Goal: Task Accomplishment & Management: Manage account settings

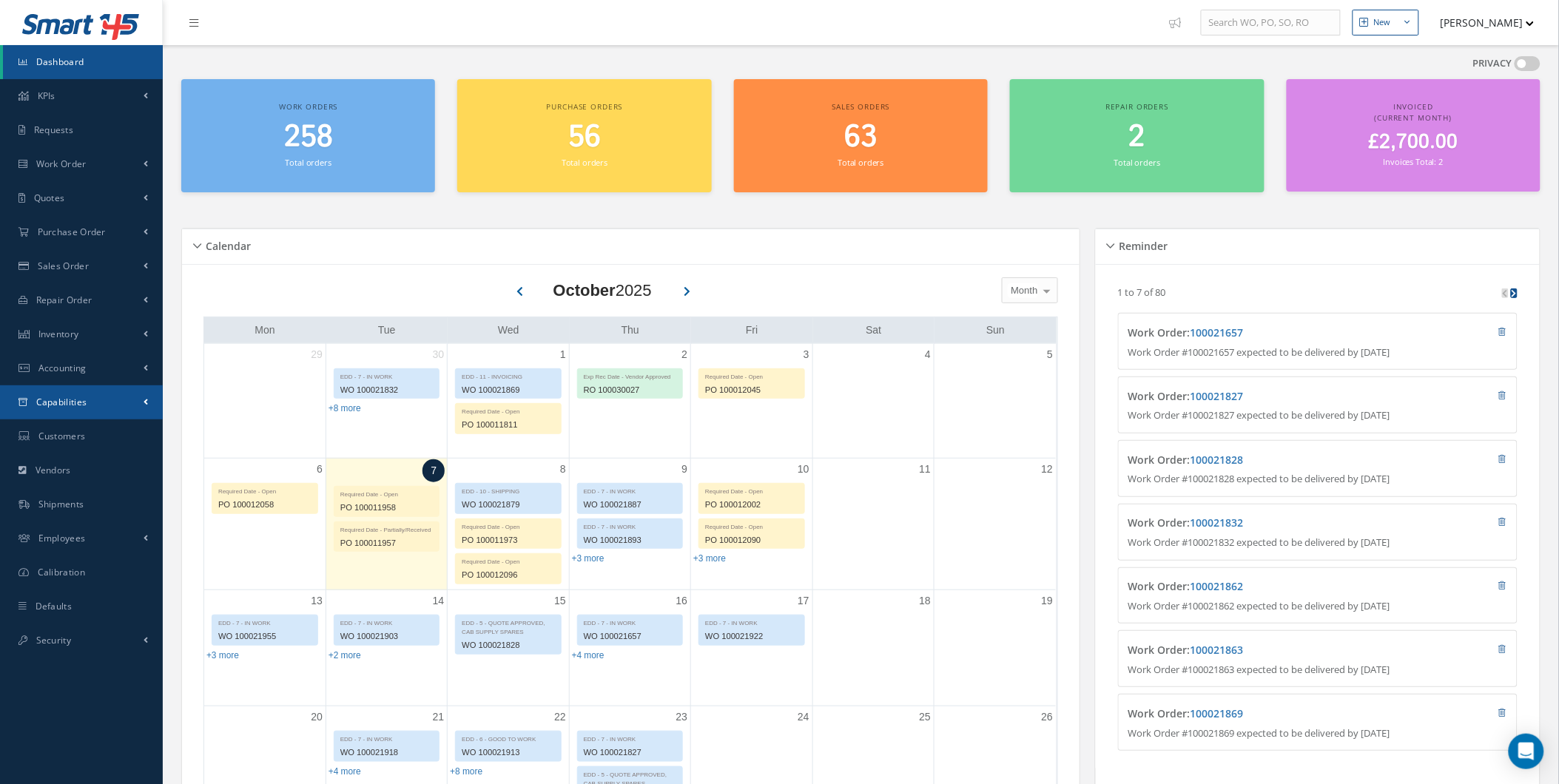
click at [98, 415] on link "Capabilities" at bounding box center [81, 402] width 163 height 34
click at [113, 431] on link "Manuals" at bounding box center [83, 434] width 160 height 28
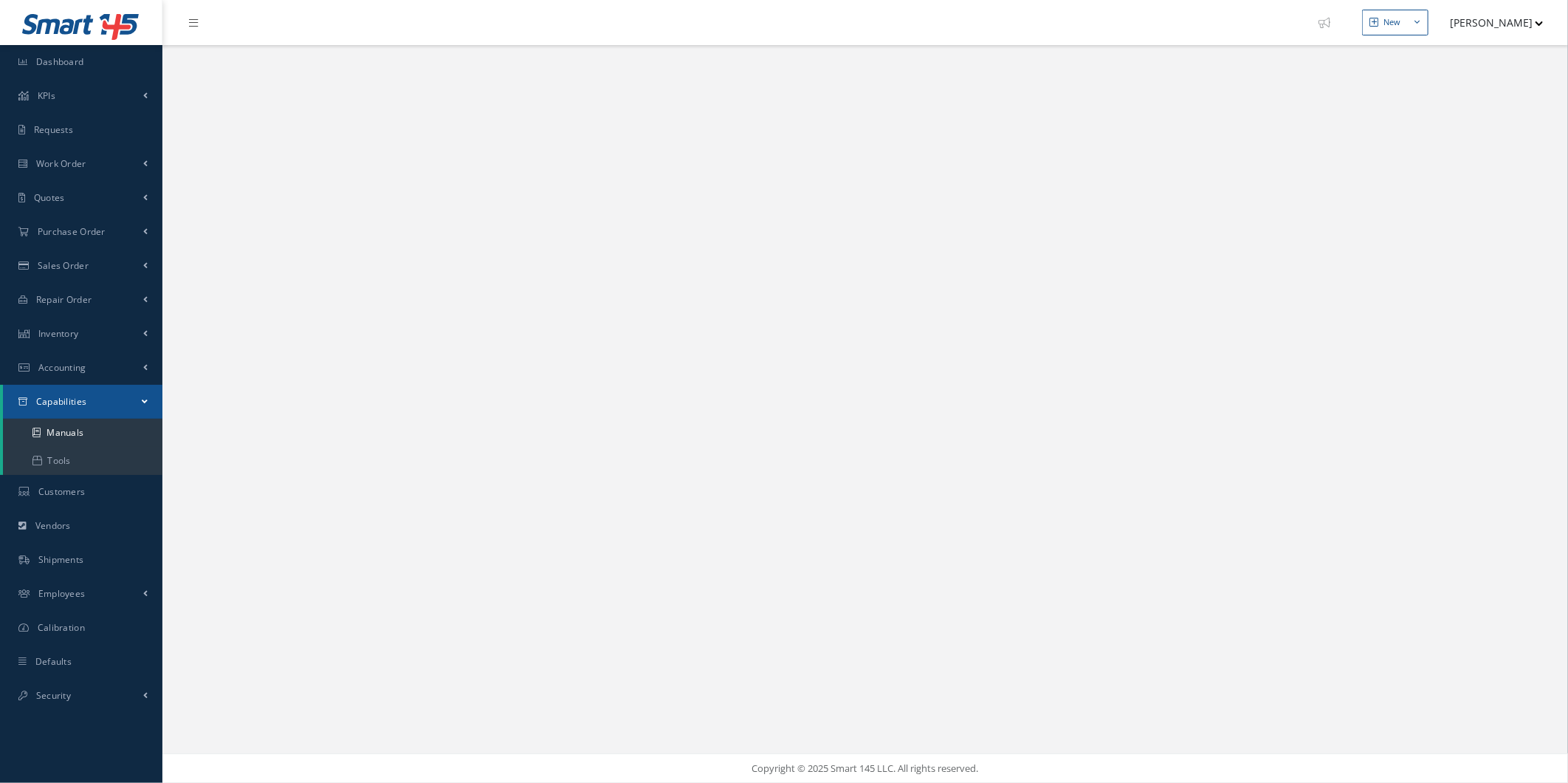
select select "25"
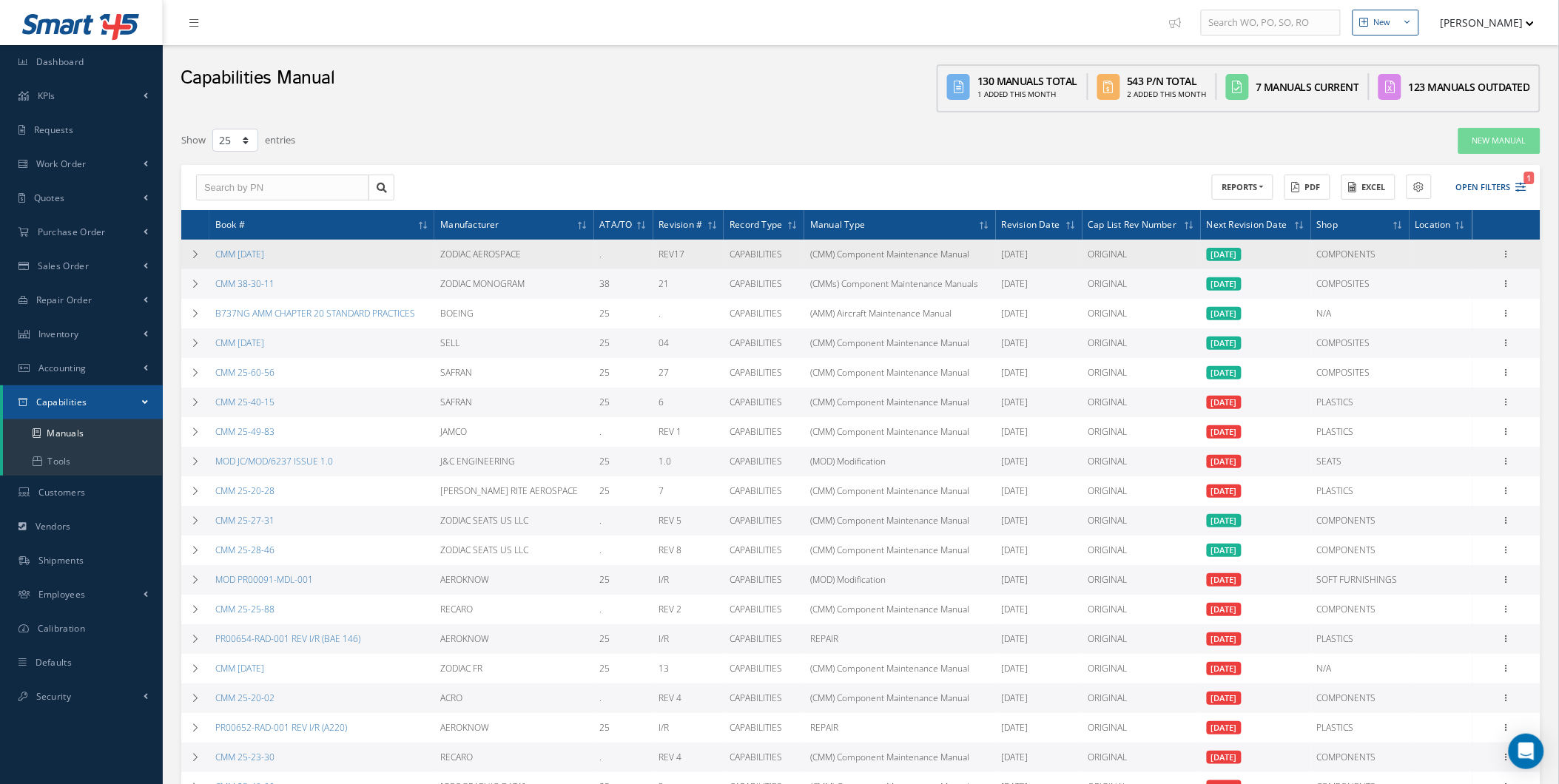
drag, startPoint x: 1519, startPoint y: 248, endPoint x: 1514, endPoint y: 256, distance: 9.4
click at [1520, 248] on td "Show Edit Documents Delete Print-Outs Self-Evaluation Capability Verification H…" at bounding box center [1506, 254] width 68 height 30
click at [1514, 256] on div "Show Edit Documents Delete Print-Outs Self-Evaluation Capability Verification H…" at bounding box center [1506, 254] width 18 height 18
click at [1512, 256] on icon at bounding box center [1506, 253] width 15 height 12
click at [259, 255] on link "CMM 25-11-71" at bounding box center [239, 253] width 48 height 13
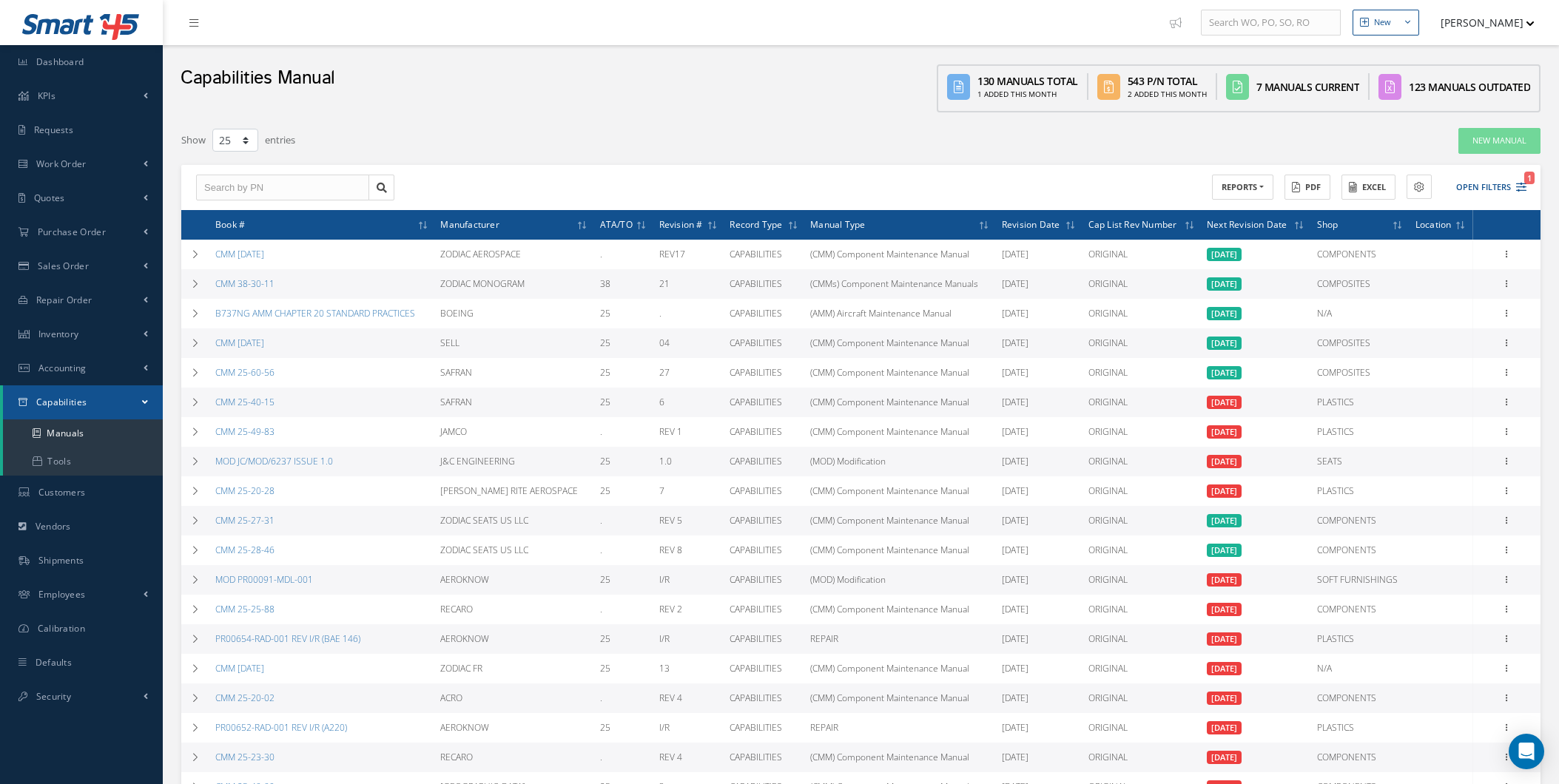
select select "25"
click at [84, 151] on link "Work Order" at bounding box center [81, 164] width 163 height 34
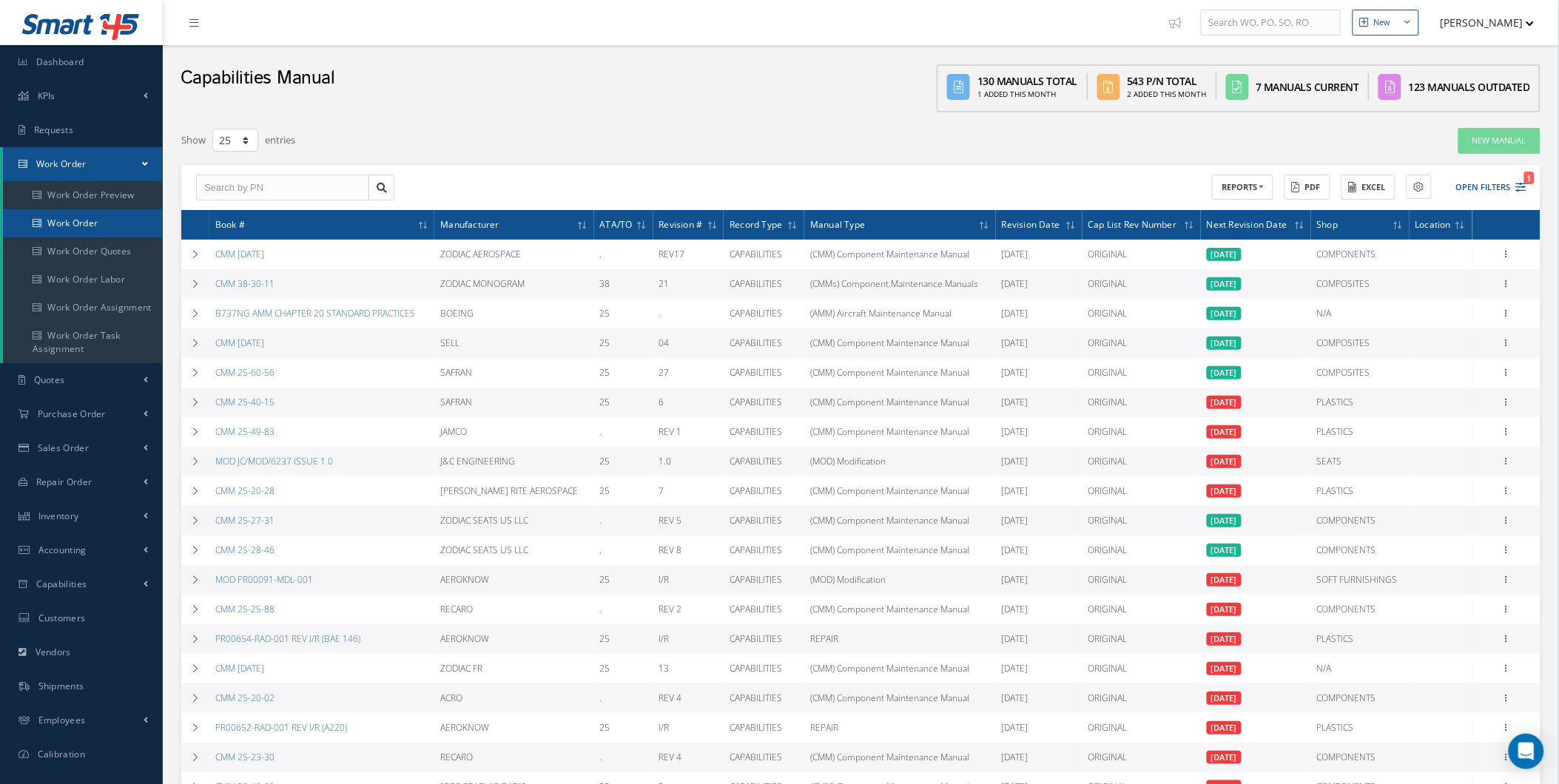
click at [92, 218] on link "Work Order" at bounding box center [83, 224] width 160 height 28
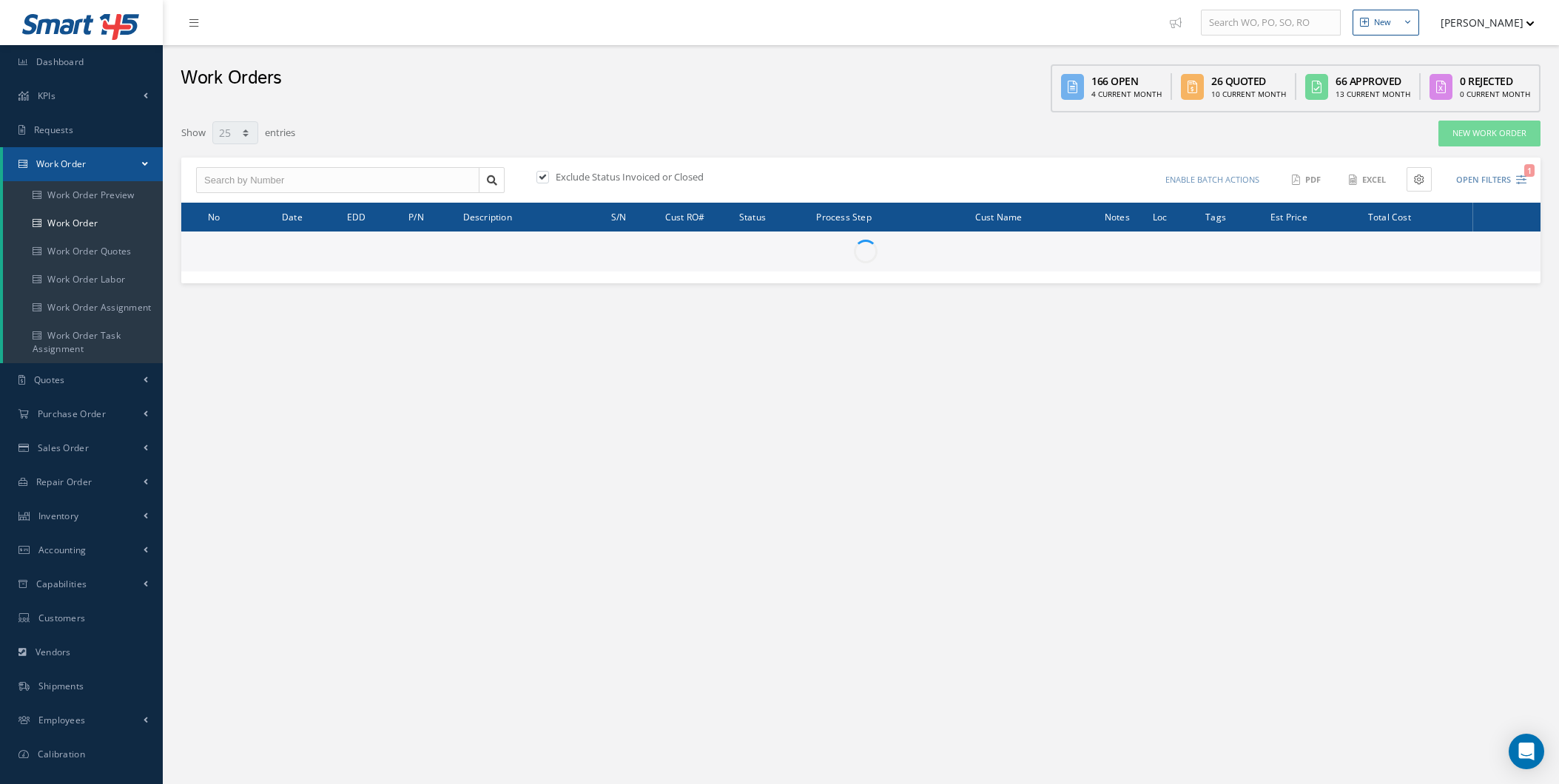
select select "25"
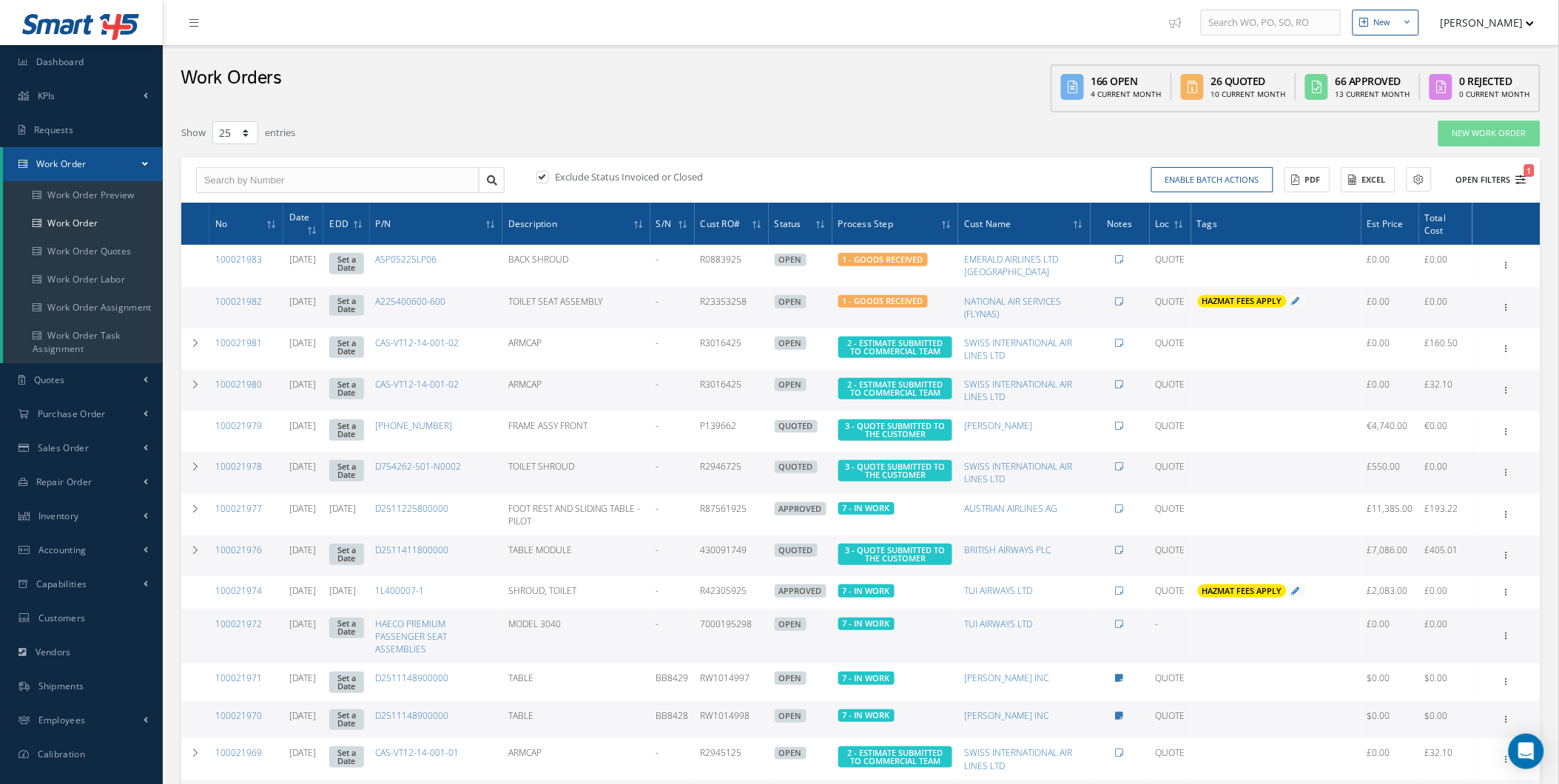
click at [1484, 171] on button "Open Filters 1" at bounding box center [1484, 180] width 84 height 25
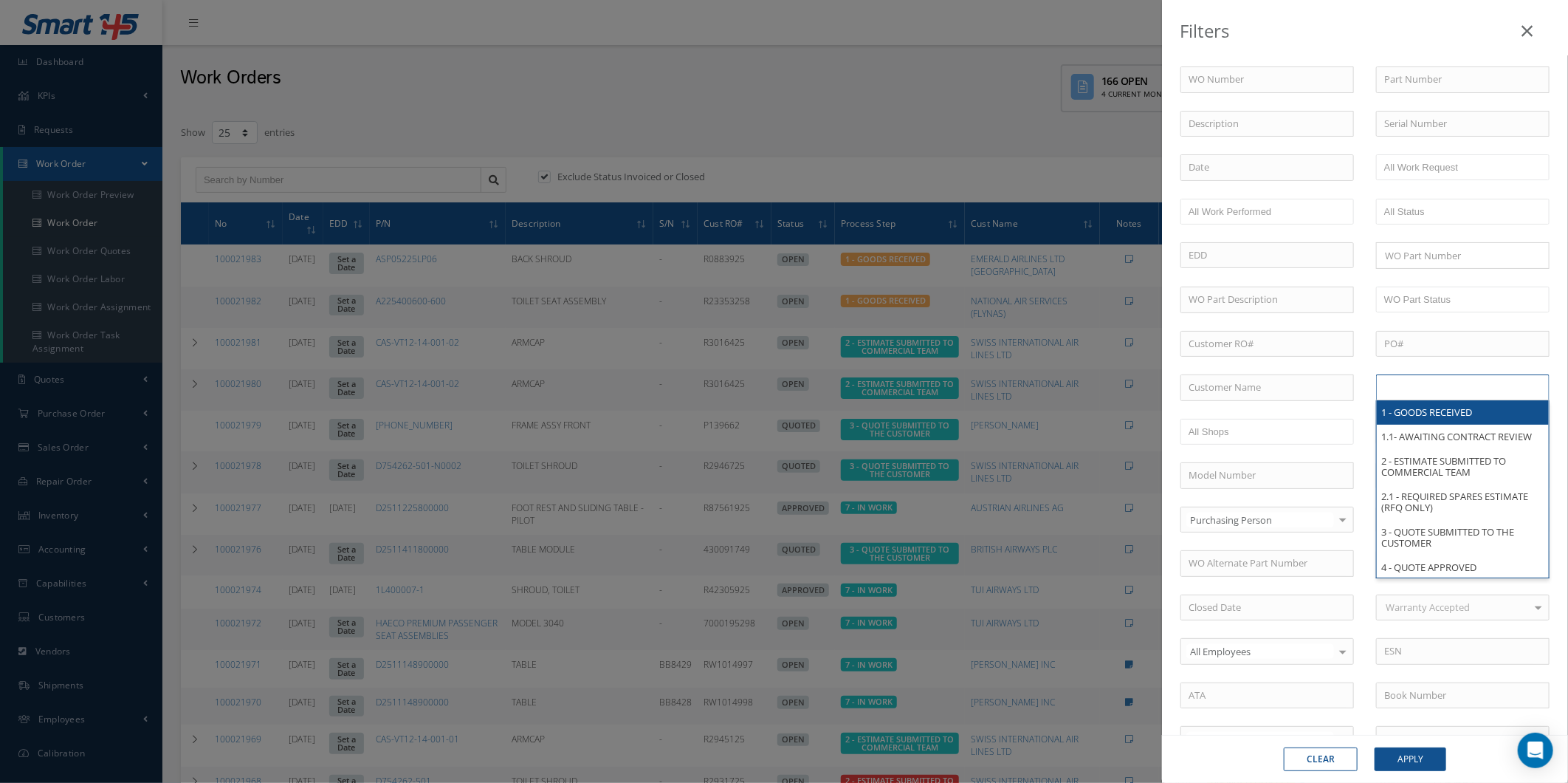
click at [1423, 382] on input "text" at bounding box center [1430, 387] width 94 height 19
drag, startPoint x: 1418, startPoint y: 415, endPoint x: 1444, endPoint y: 537, distance: 124.7
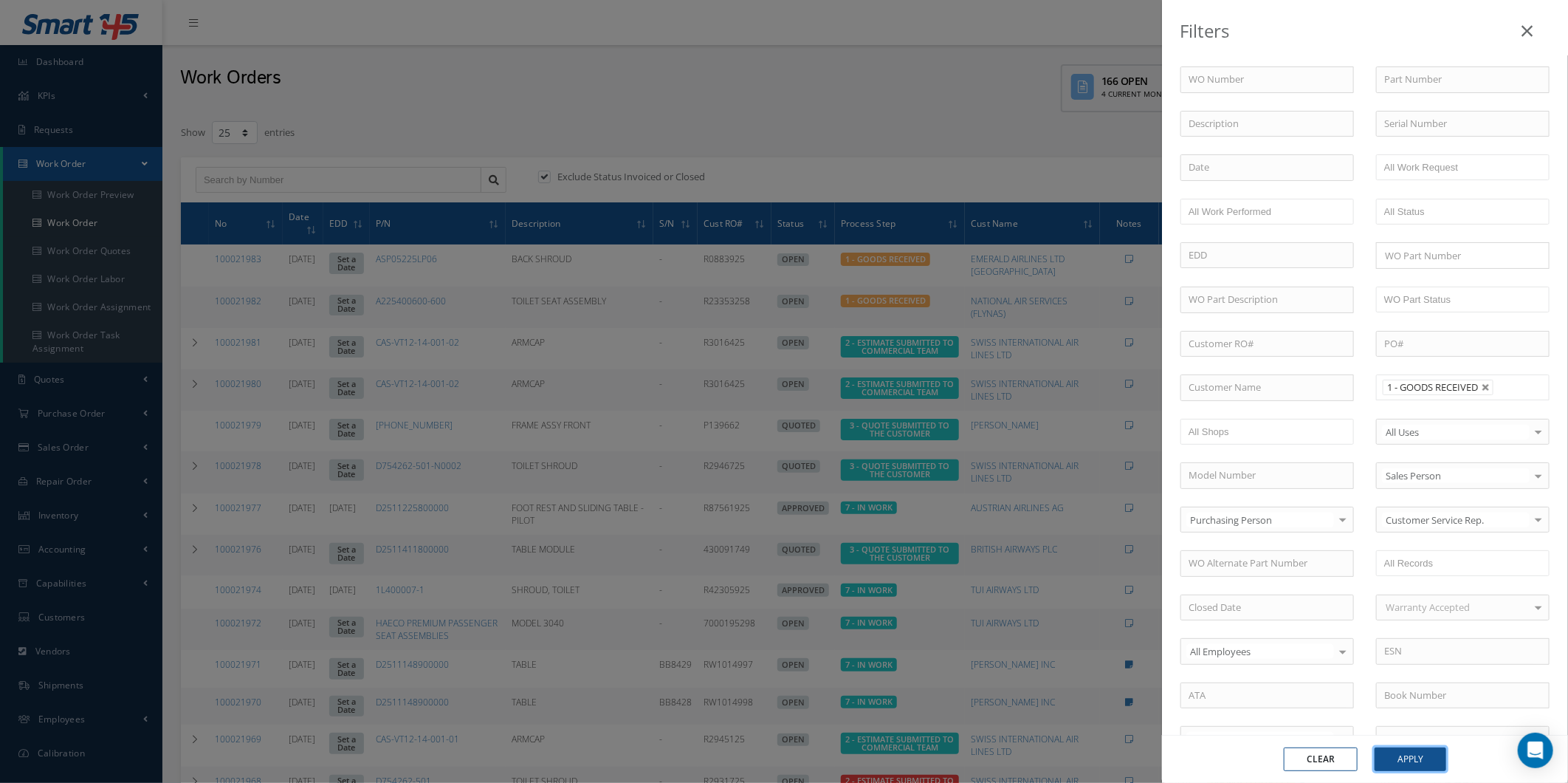
drag, startPoint x: 1426, startPoint y: 757, endPoint x: 1435, endPoint y: 750, distance: 11.4
click at [1425, 755] on button "Apply" at bounding box center [1410, 759] width 71 height 24
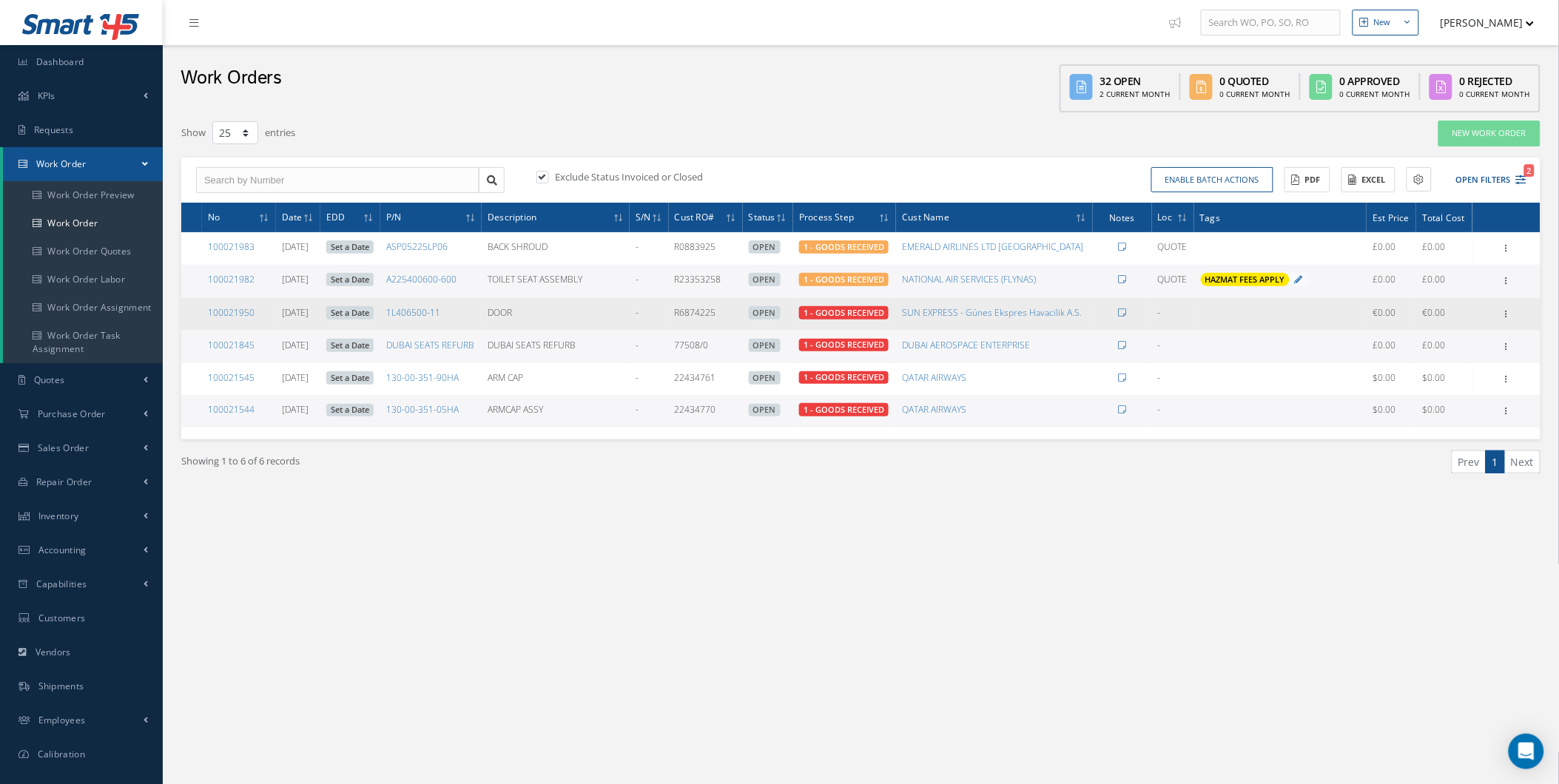
click at [269, 323] on td "100021950" at bounding box center [239, 314] width 74 height 33
click at [246, 307] on link "100021950" at bounding box center [231, 312] width 47 height 13
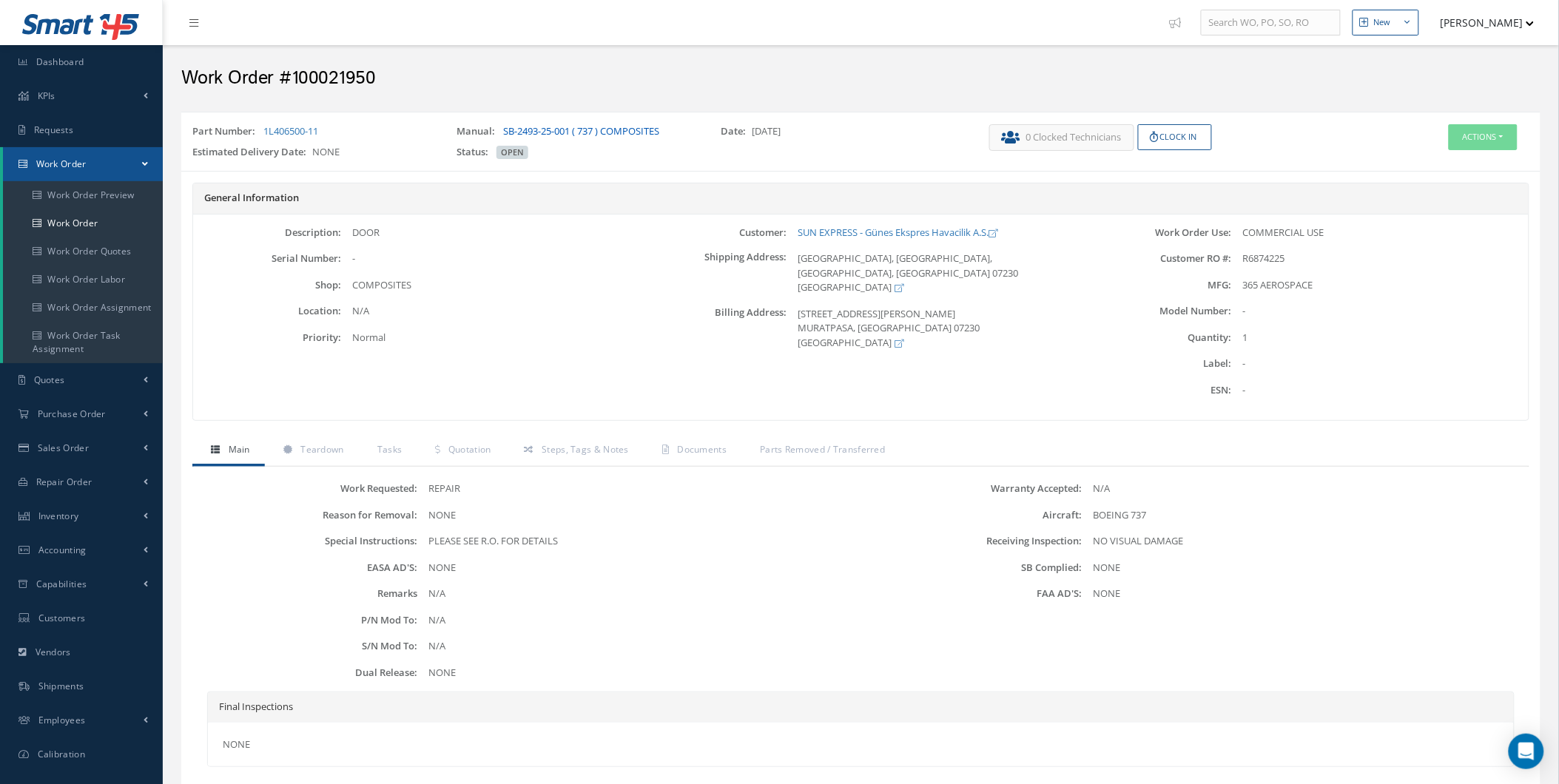
click at [551, 127] on link "SB-2493-25-001 ( 737 ) COMPOSITES" at bounding box center [581, 131] width 156 height 13
click at [1449, 137] on button "Actions" at bounding box center [1483, 137] width 69 height 26
click at [1463, 165] on link "Edit" at bounding box center [1458, 164] width 119 height 20
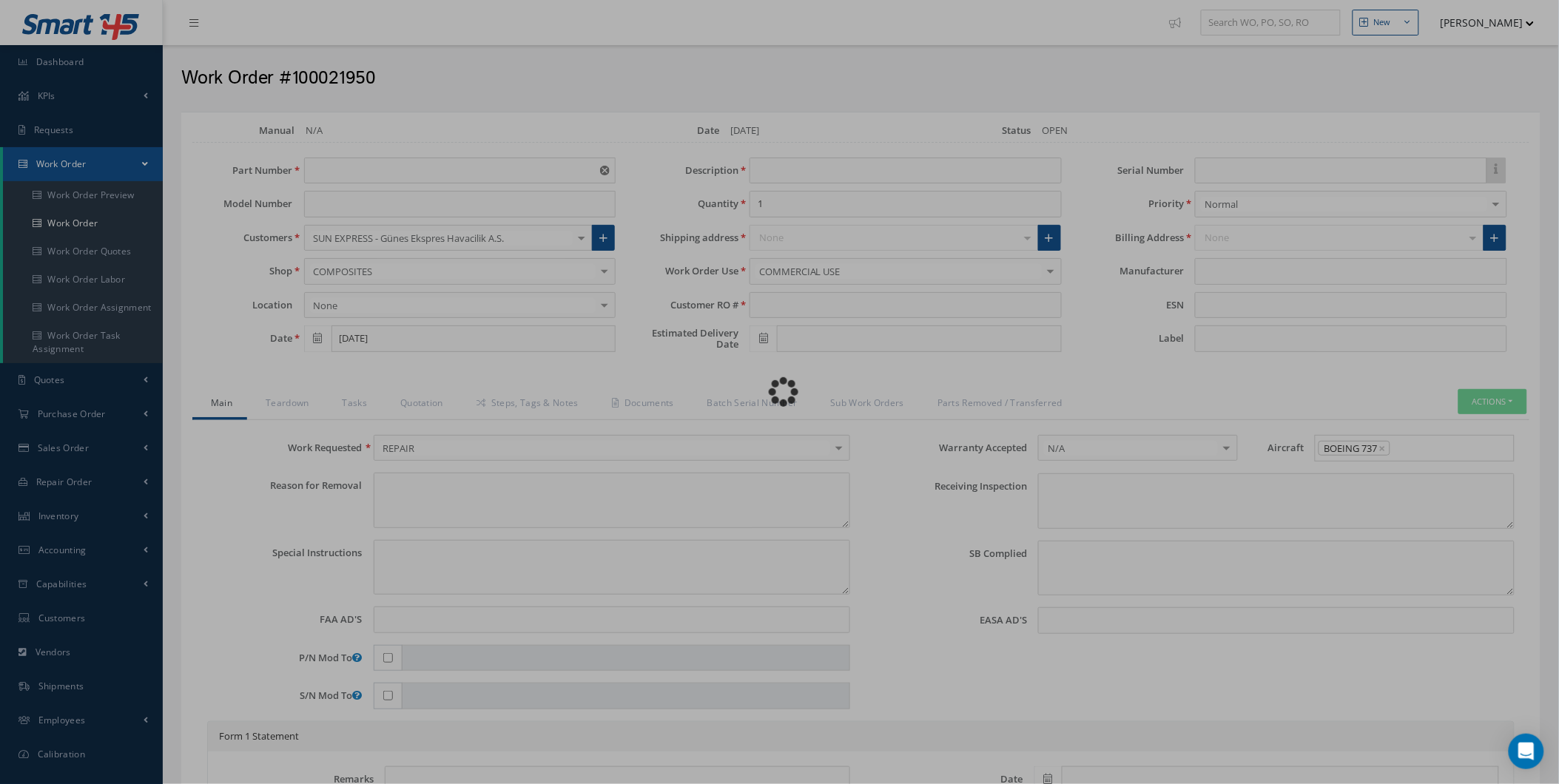
type input "1L406500-11"
type input "09/19/2025"
type input "DOOR"
type input "R6874225"
type textarea "NONE"
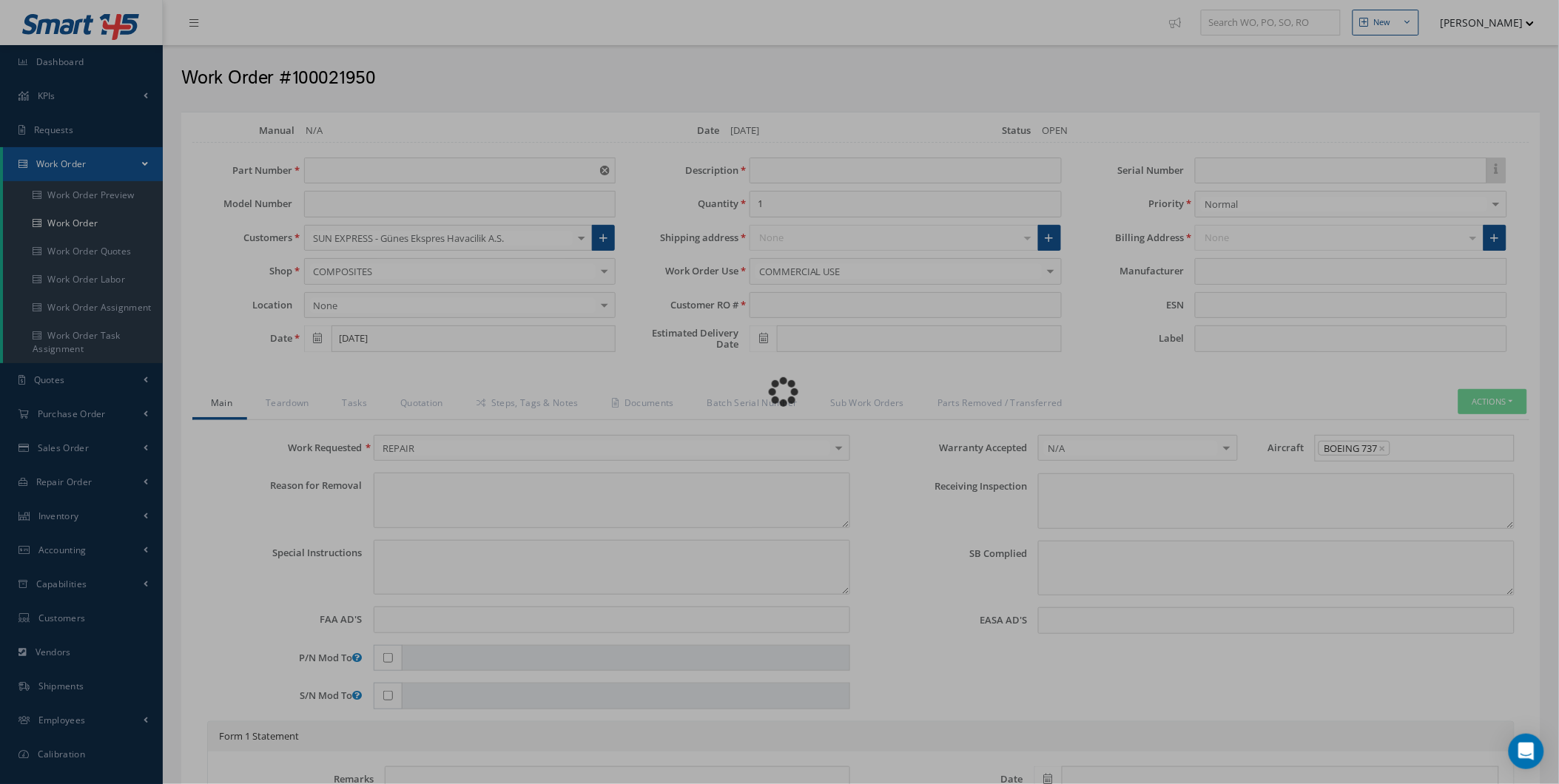
type textarea "PLEASE SEE R.O. FOR DETAILS"
type input "NONE"
type textarea "NO VISUAL DAMAGE"
type textarea "NONE"
type input "NONE"
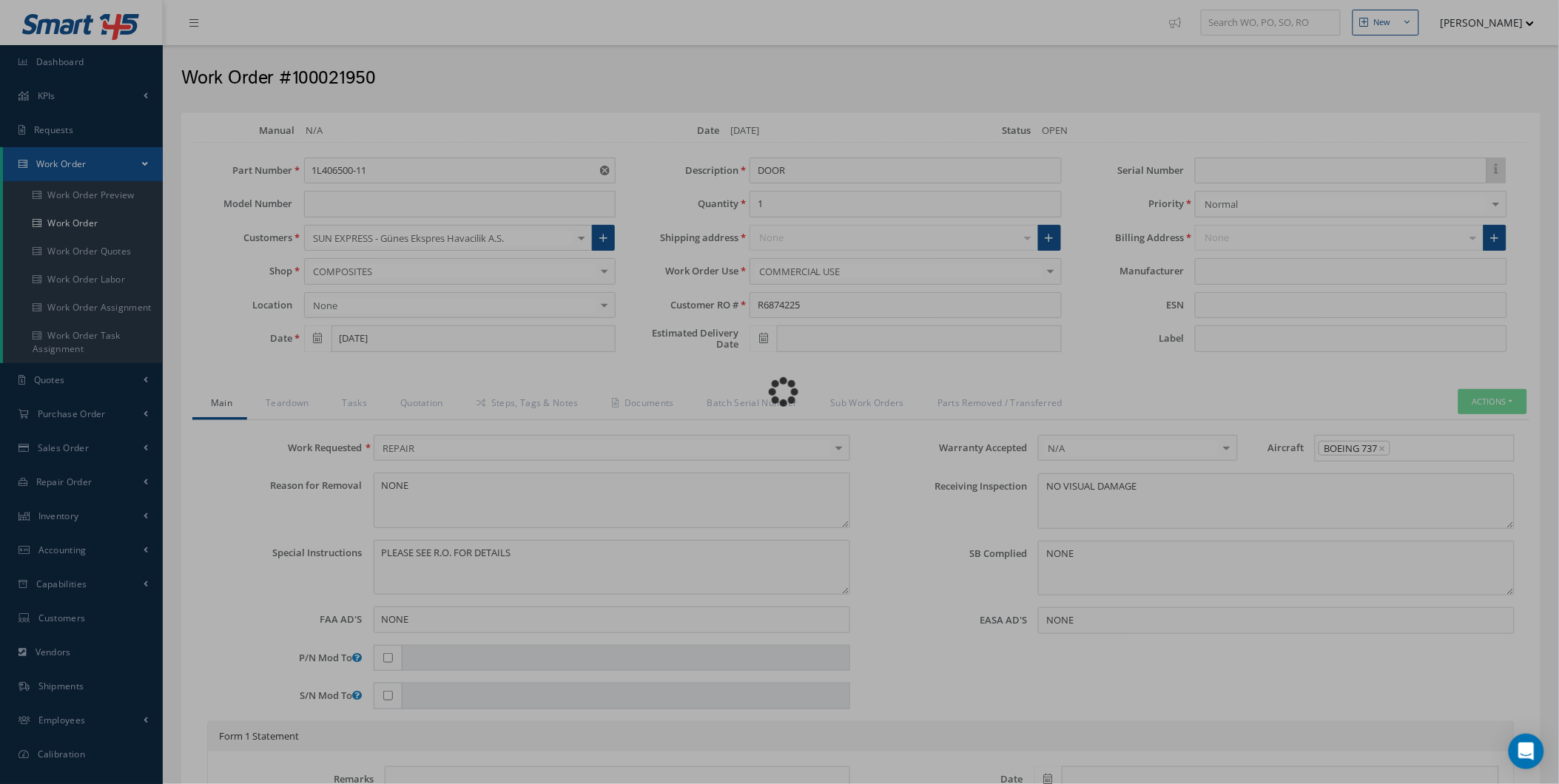
type input "365 AEROSPACE"
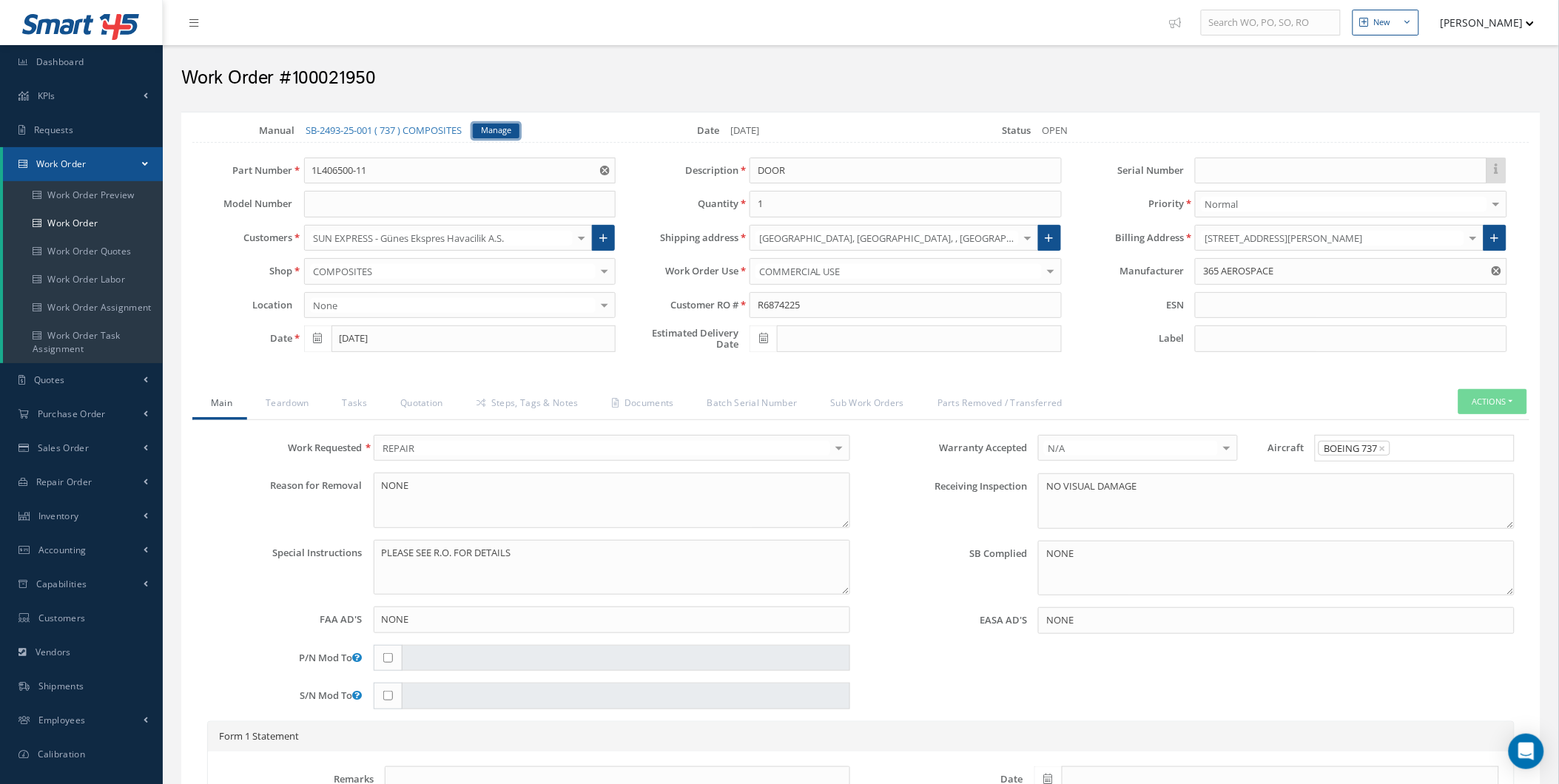
click at [519, 128] on link "Manage" at bounding box center [496, 131] width 47 height 15
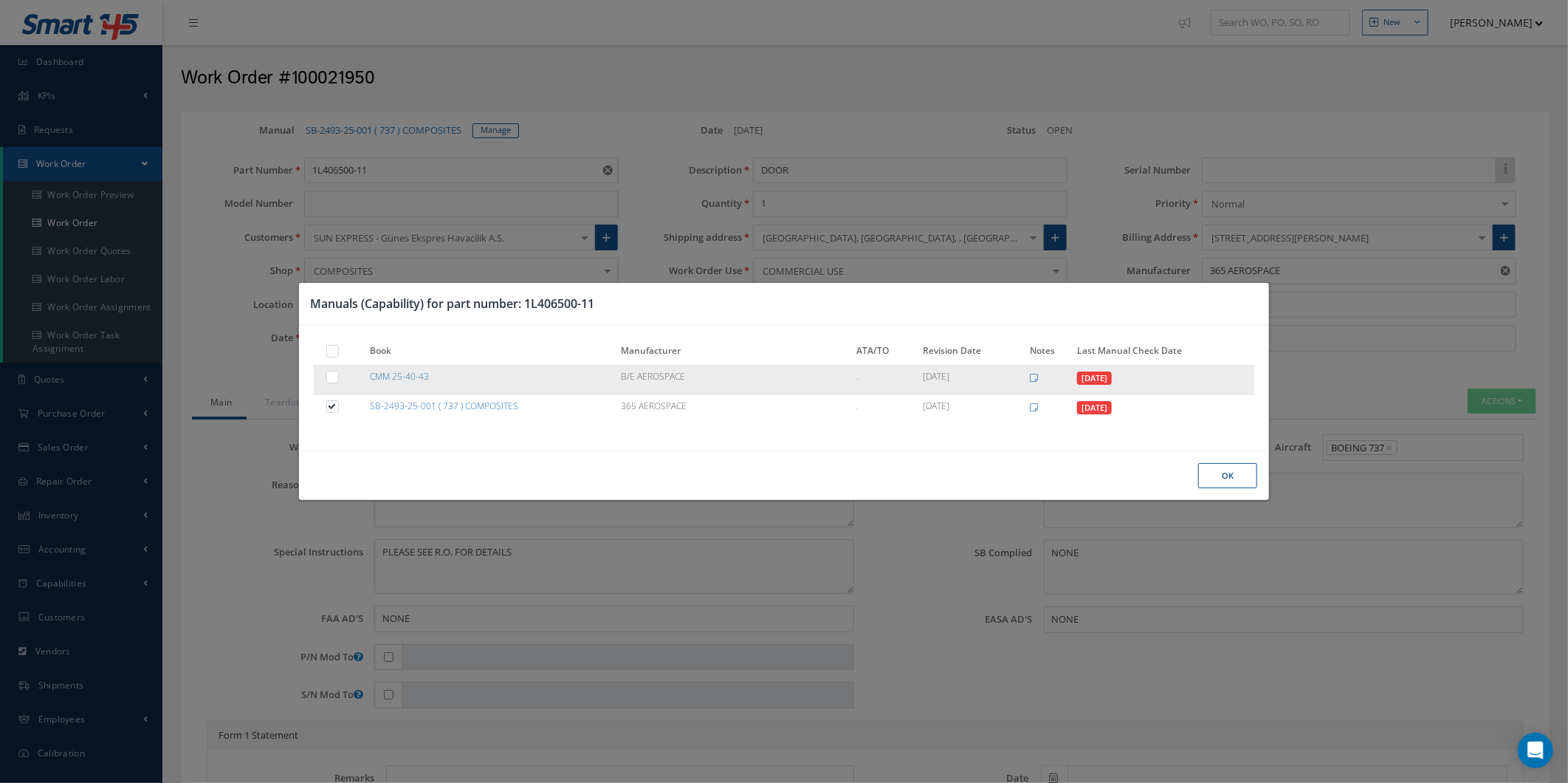
drag, startPoint x: 437, startPoint y: 374, endPoint x: 349, endPoint y: 365, distance: 88.5
click at [349, 365] on tr "CMM 25-40-43 B/E AEROSPACE . 01/11/2019 09/19/2024" at bounding box center [784, 380] width 941 height 30
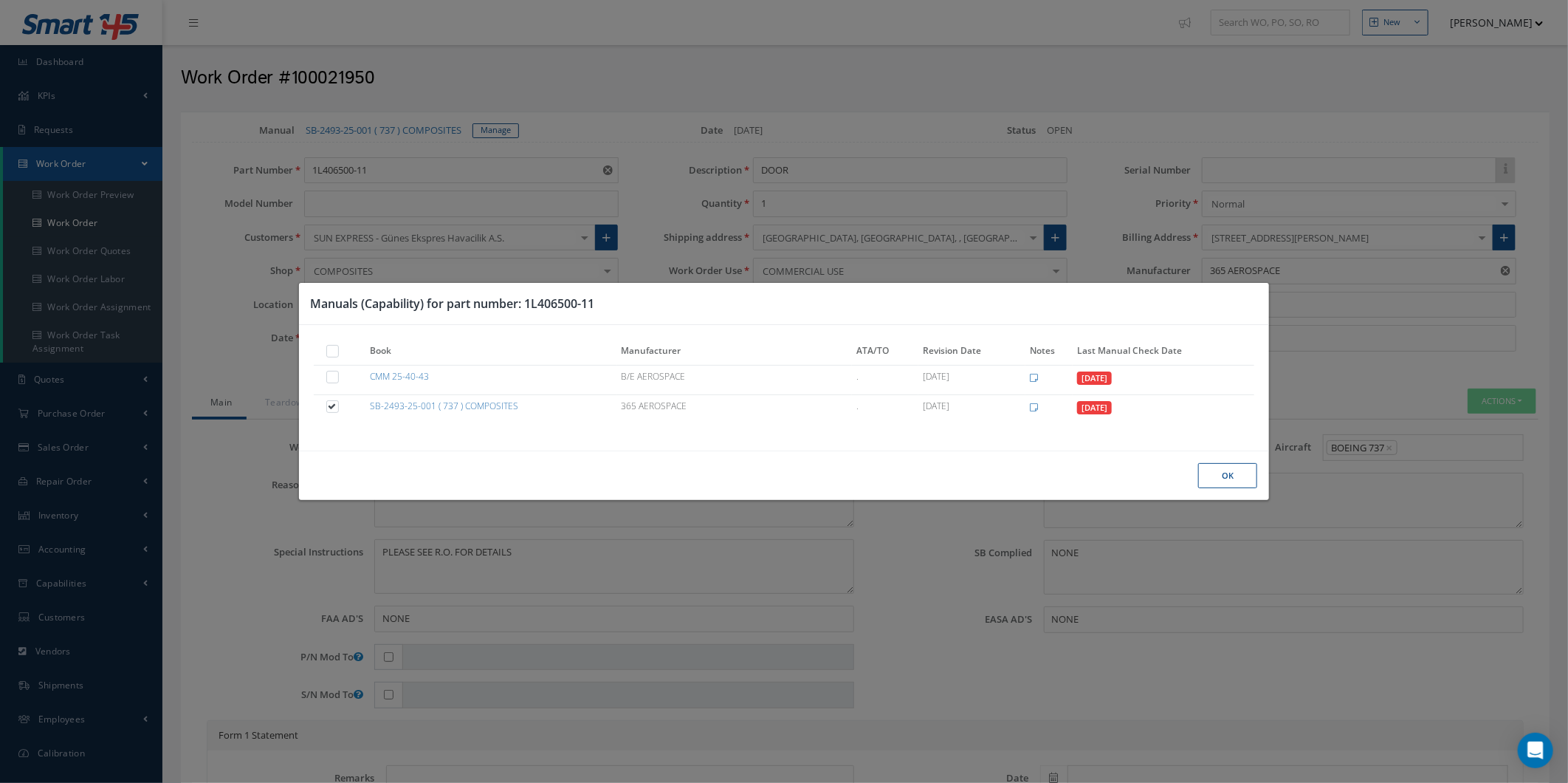
copy tr "CMM 25-40-43"
click at [483, 323] on div "Manuals (Capability) for part number: 1L406500-11" at bounding box center [784, 304] width 971 height 42
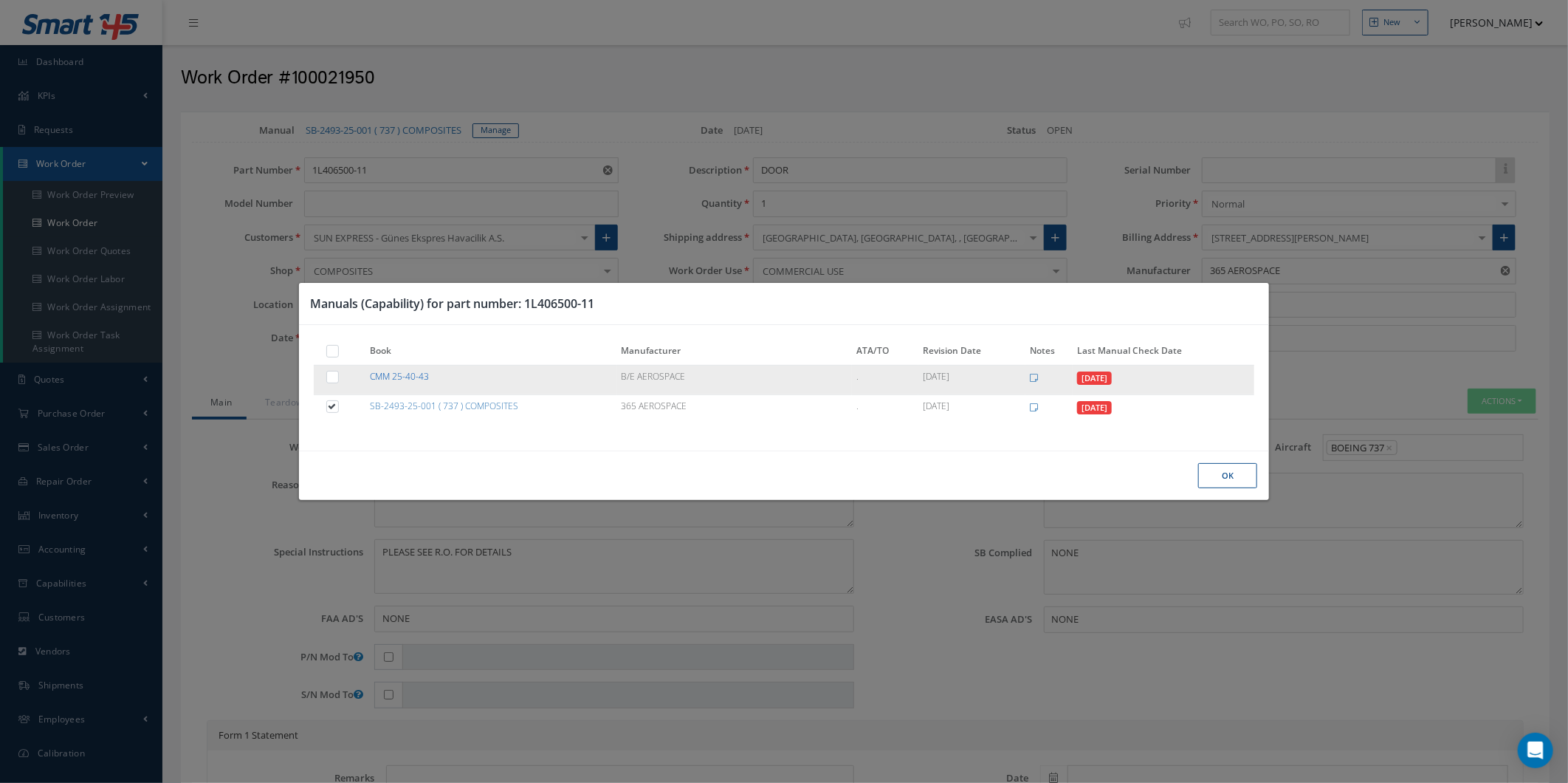
click at [423, 370] on link "CMM 25-40-43" at bounding box center [399, 376] width 59 height 13
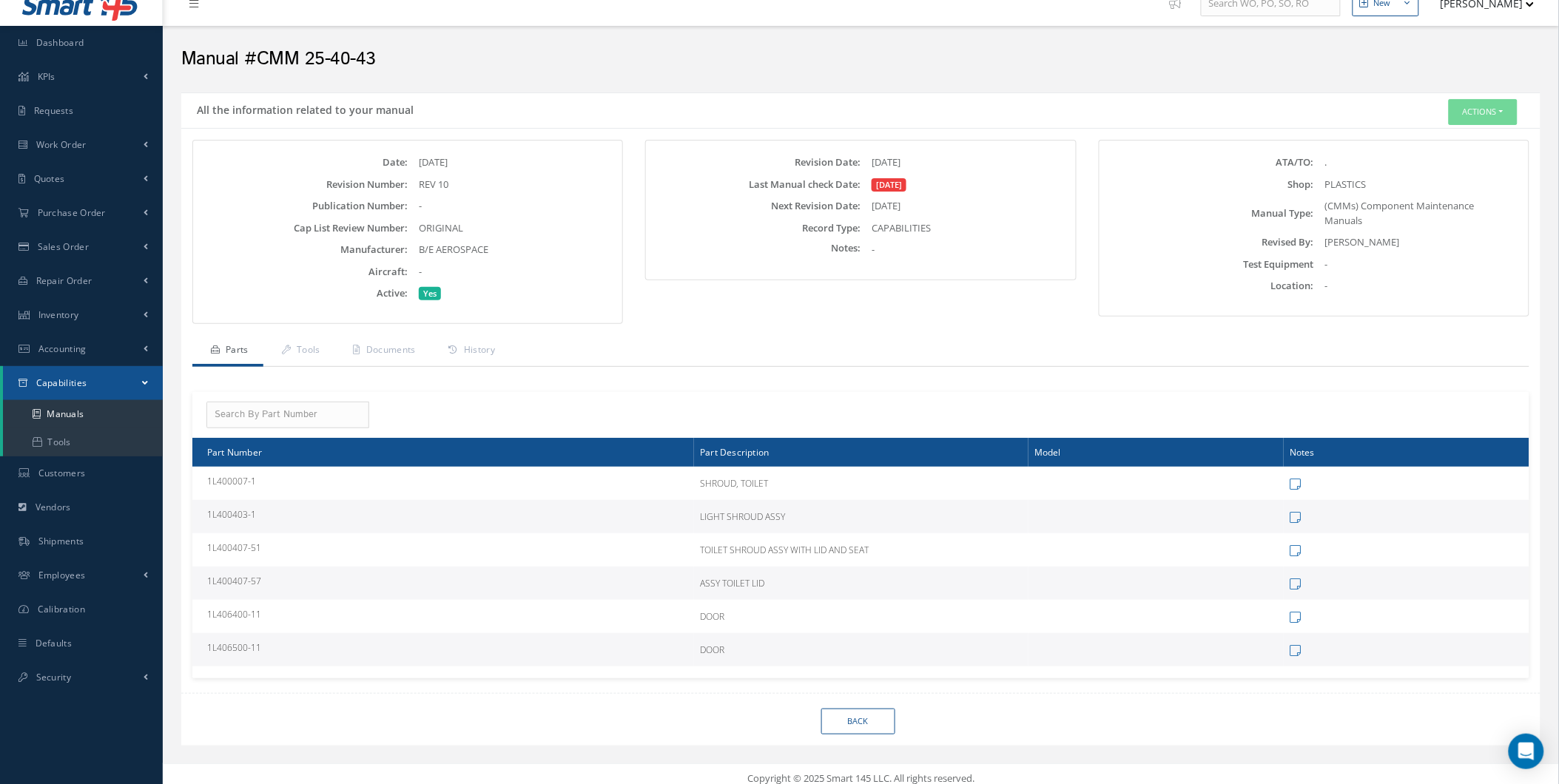
scroll to position [25, 0]
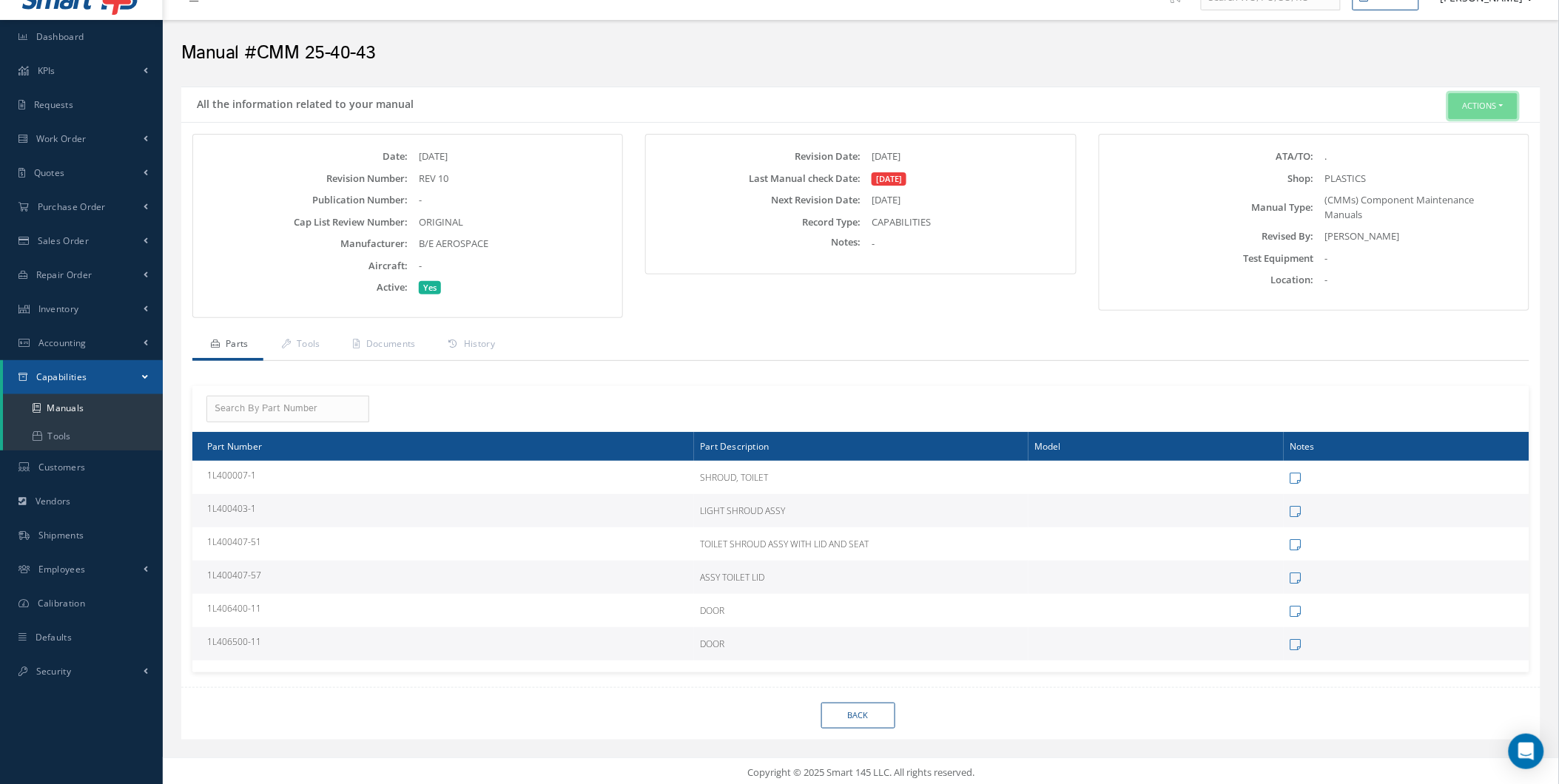
click at [1474, 110] on button "Actions" at bounding box center [1483, 106] width 69 height 26
click at [1482, 124] on link "Edit" at bounding box center [1458, 133] width 119 height 20
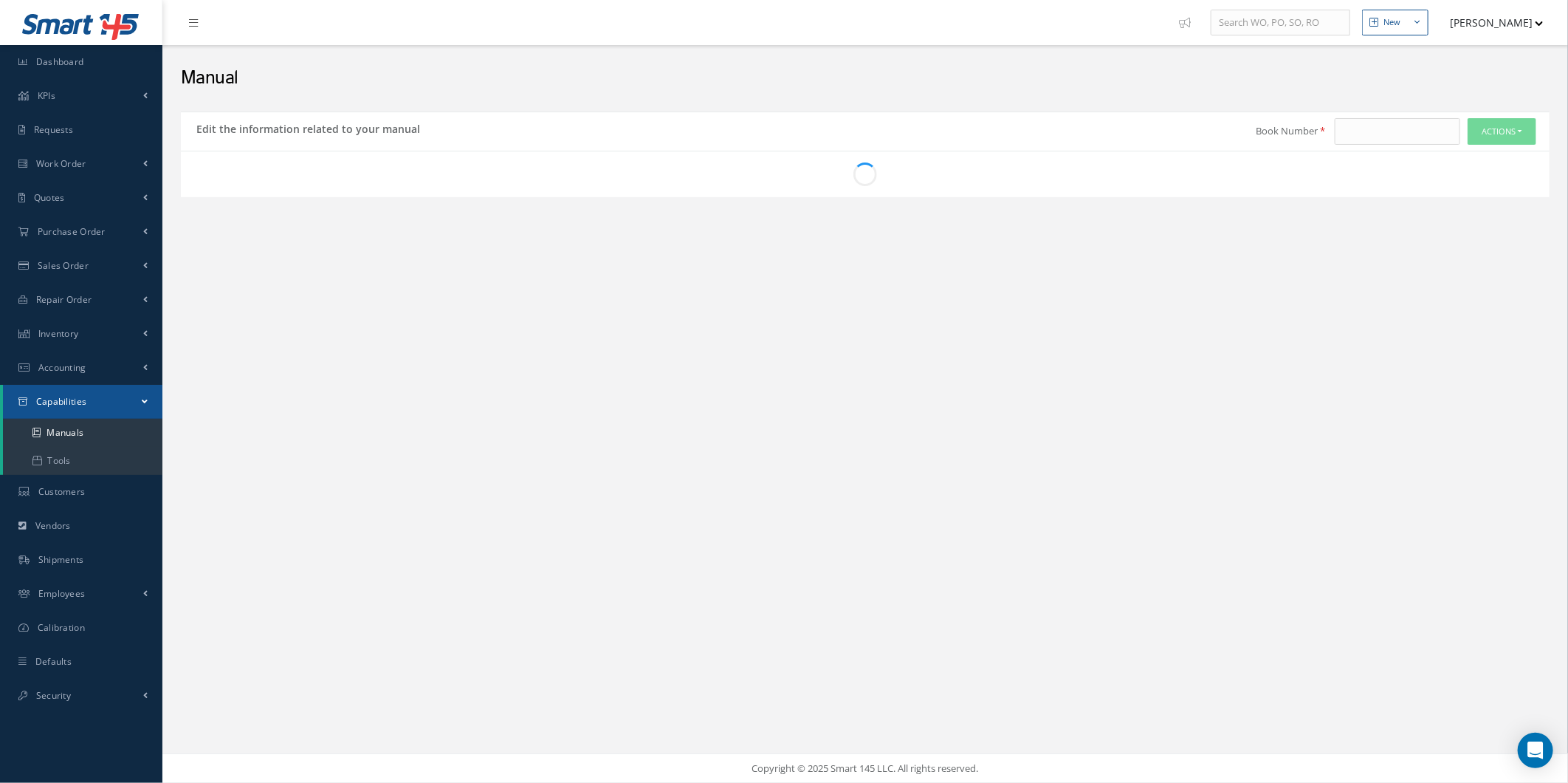
type input "CMM 25-40-43"
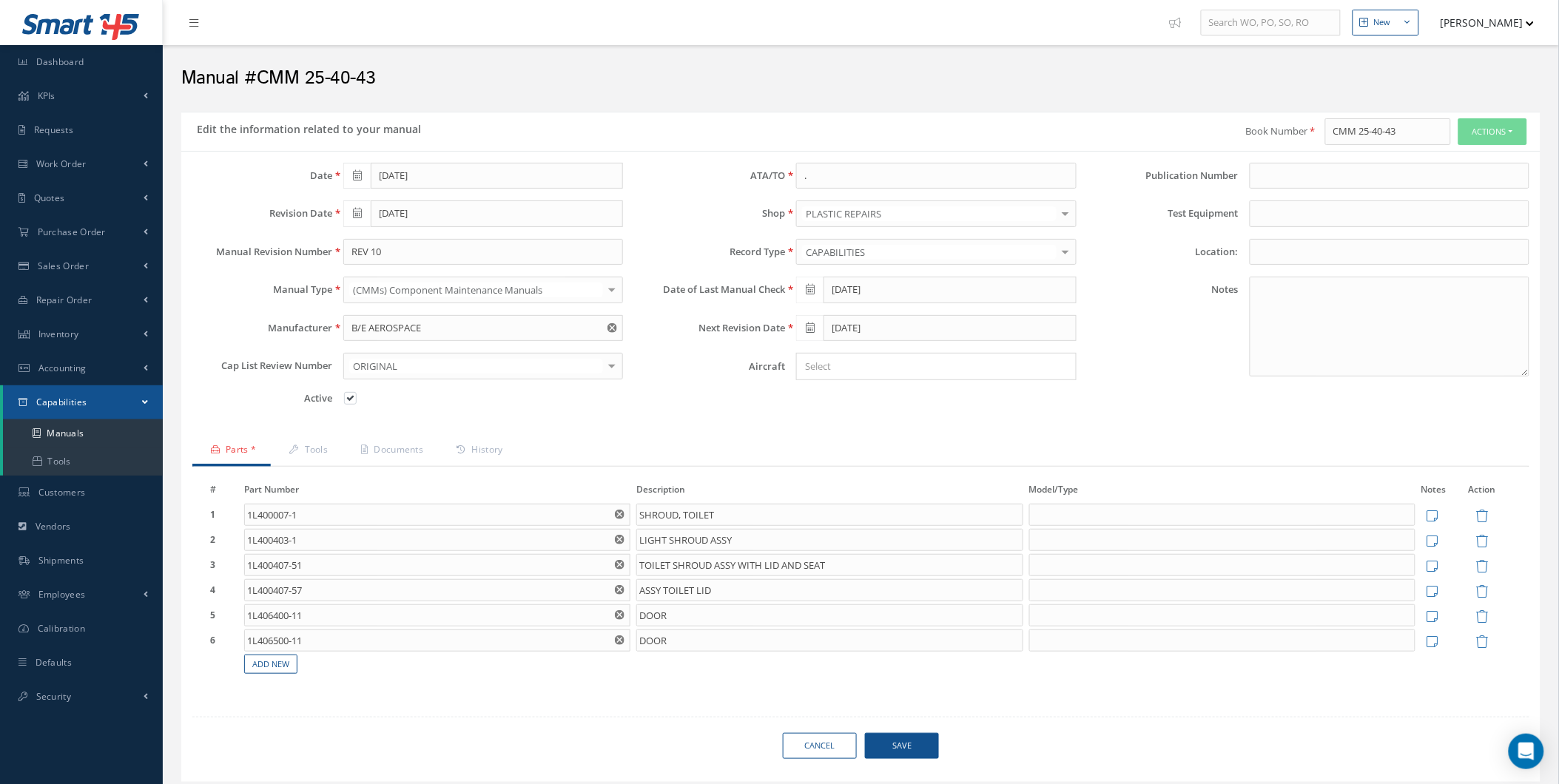
drag, startPoint x: 1483, startPoint y: 646, endPoint x: 1473, endPoint y: 640, distance: 11.7
click at [1474, 639] on td at bounding box center [1481, 640] width 65 height 25
click at [1484, 645] on icon at bounding box center [1481, 641] width 13 height 13
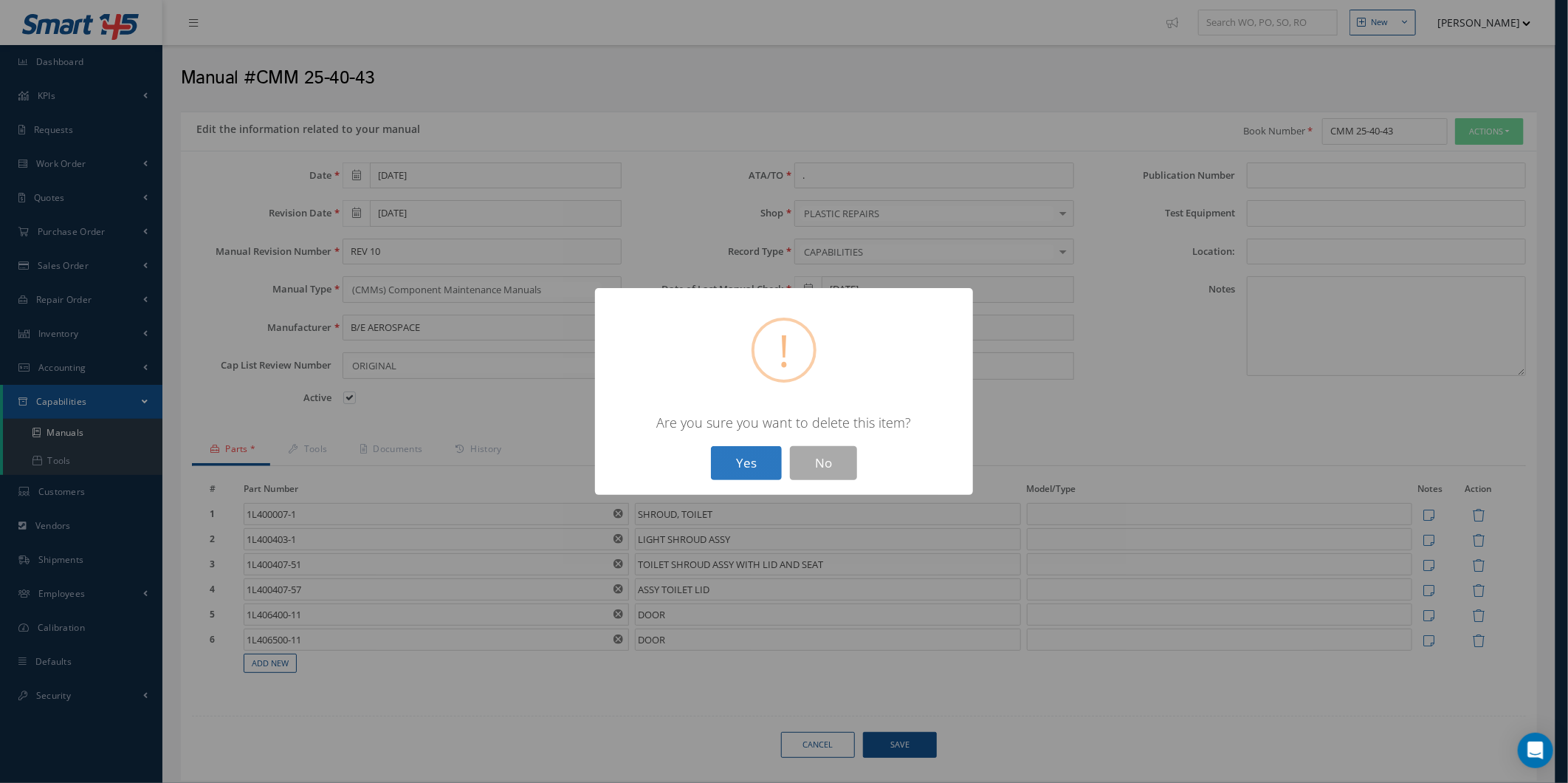
click at [772, 462] on button "Yes" at bounding box center [746, 463] width 71 height 35
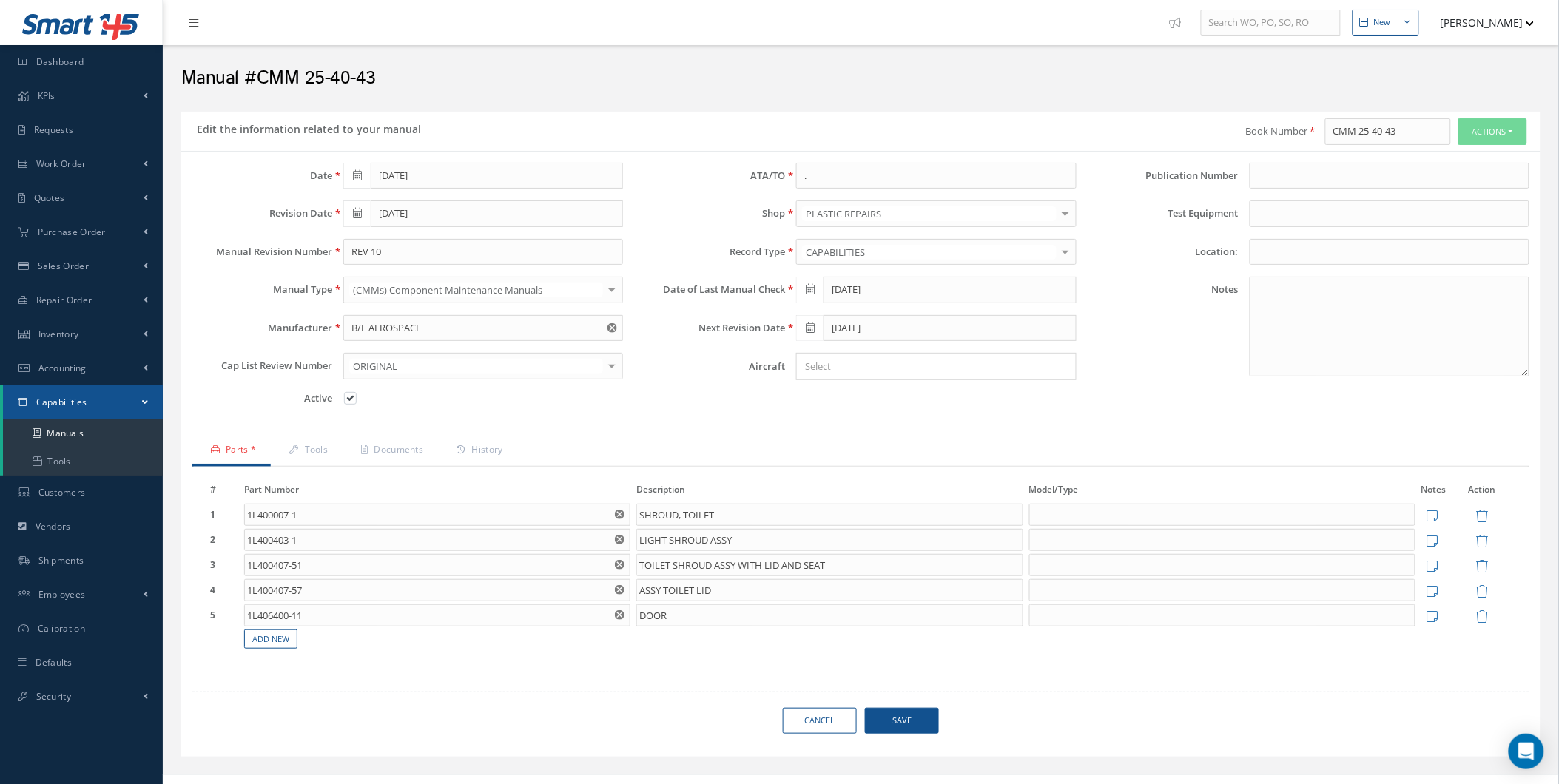
click at [937, 722] on span "Save" at bounding box center [901, 721] width 74 height 26
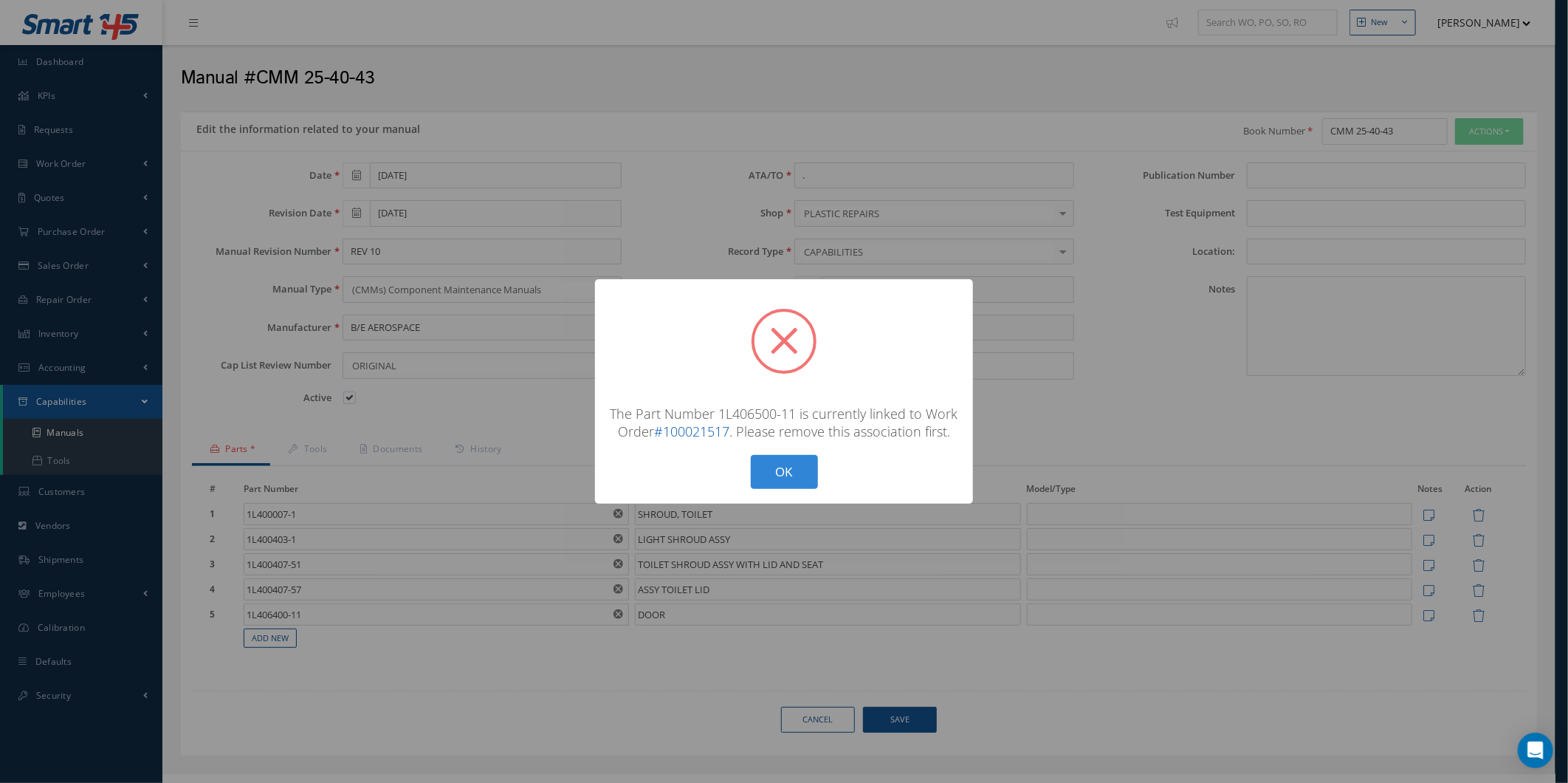
click at [707, 432] on link "#100021517" at bounding box center [691, 432] width 75 height 18
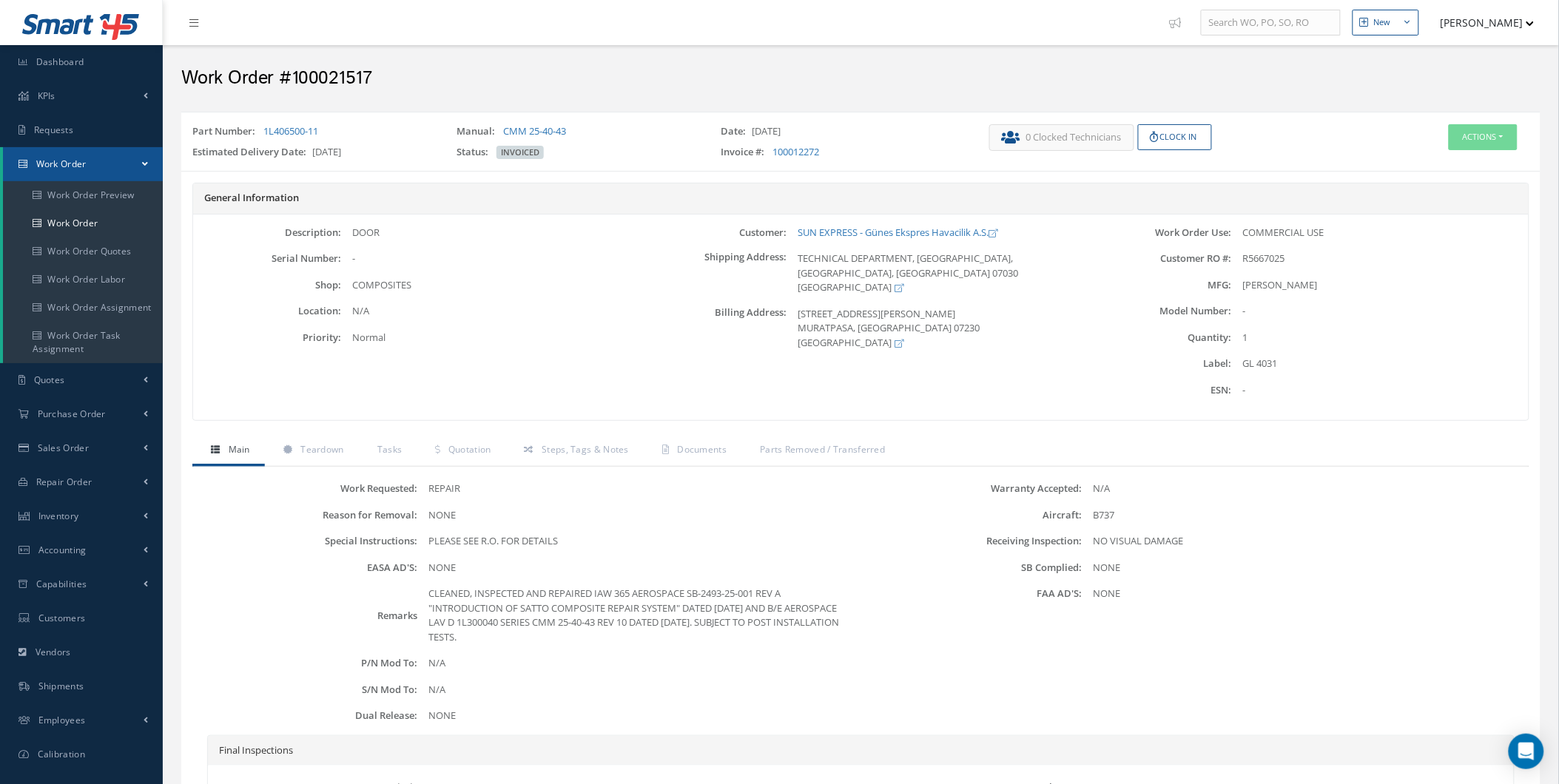
click at [1470, 117] on div "Part Number: 1L406500-11 Manual: CMM 25-40-43 Date: [DATE] Estimated Delivery D…" at bounding box center [860, 141] width 1359 height 59
click at [1471, 136] on button "Actions" at bounding box center [1483, 137] width 69 height 26
click at [1455, 159] on link "Edit" at bounding box center [1458, 164] width 119 height 20
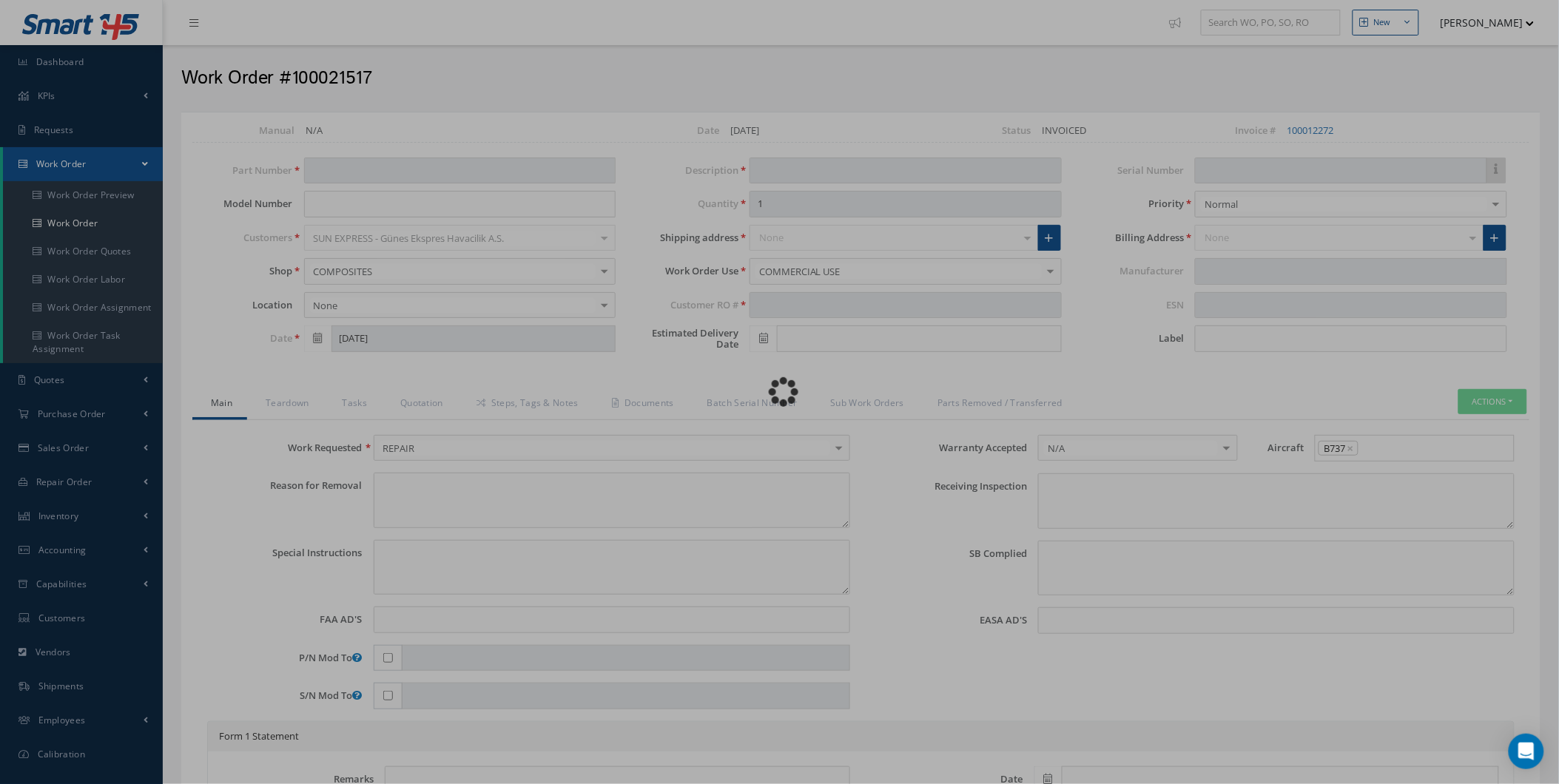
type input "1L406500-11"
type input "05/01/2025"
type input "DOOR"
type input "R5667025"
type input "06/10/2025"
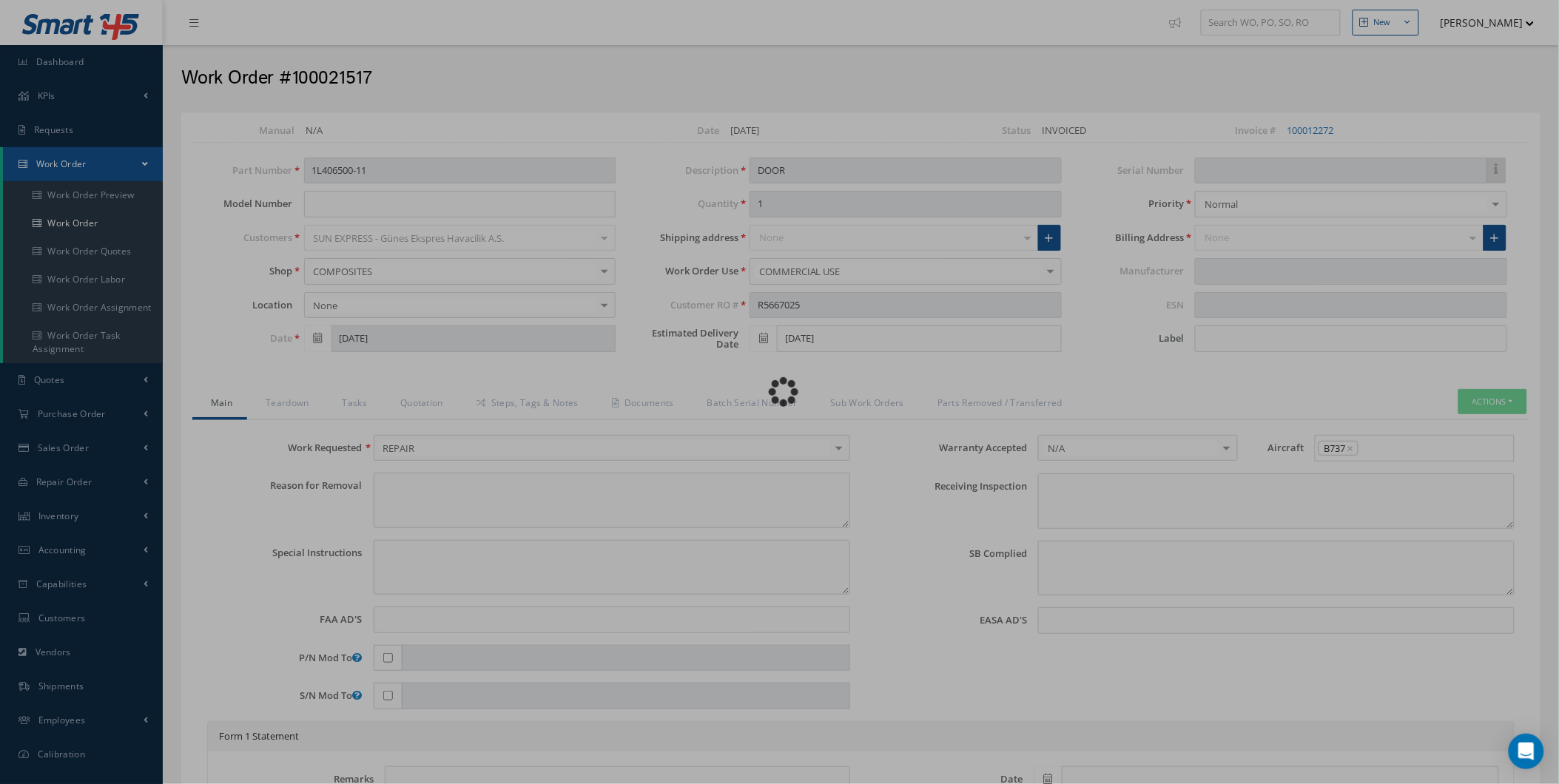
type input "GL 4031"
type textarea "NONE"
type textarea "PLEASE SEE R.O. FOR DETAILS"
type input "NONE"
type textarea "NO VISUAL DAMAGE"
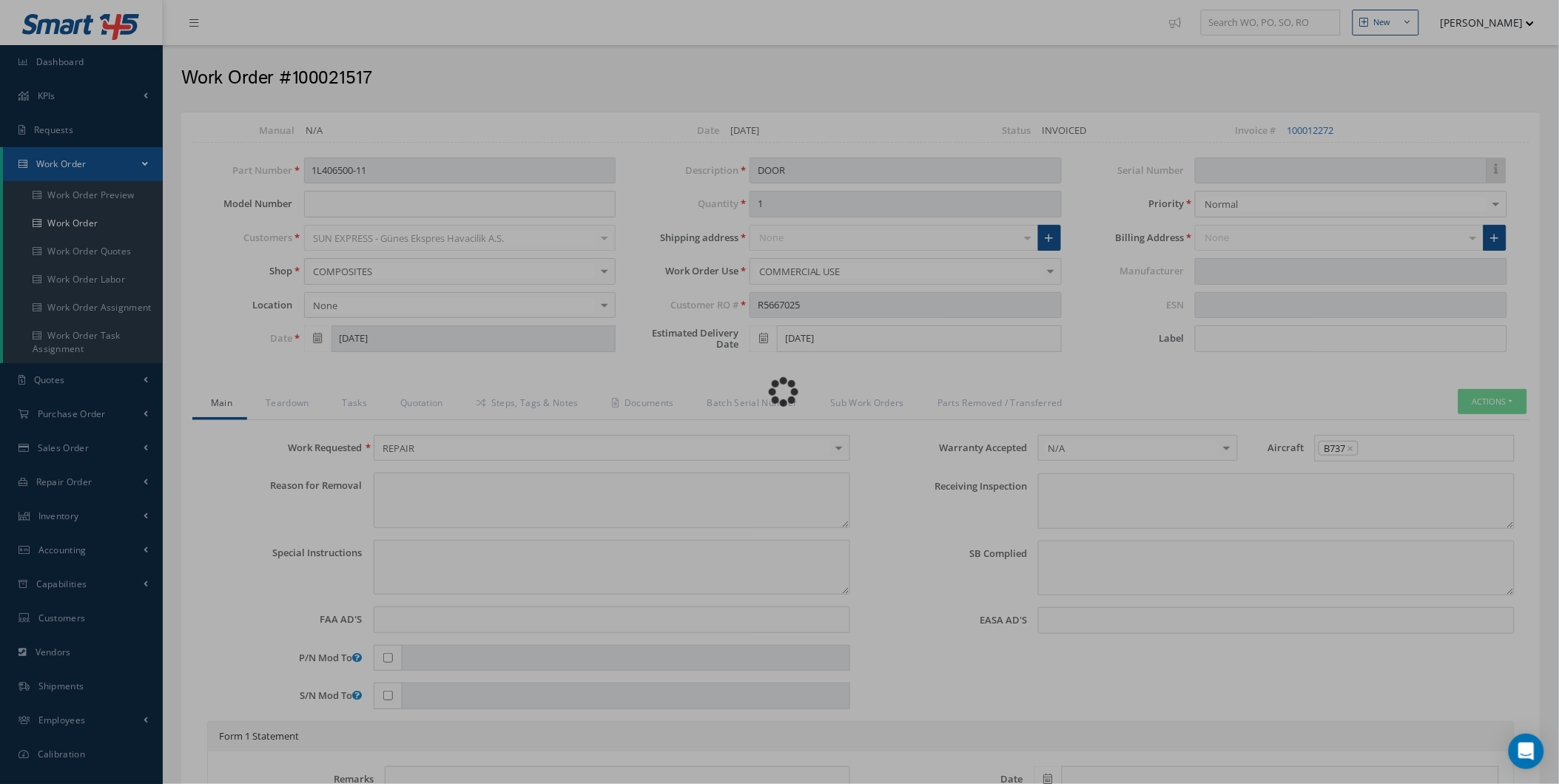
type textarea "NONE"
type input "NONE"
type textarea "CLEANED, INSPECTED AND REPAIRED IAW 365 AEROSPACE SB-2493-25-001 REV A "INTRODU…"
type input "05/19/2025"
type input "05/16/2025"
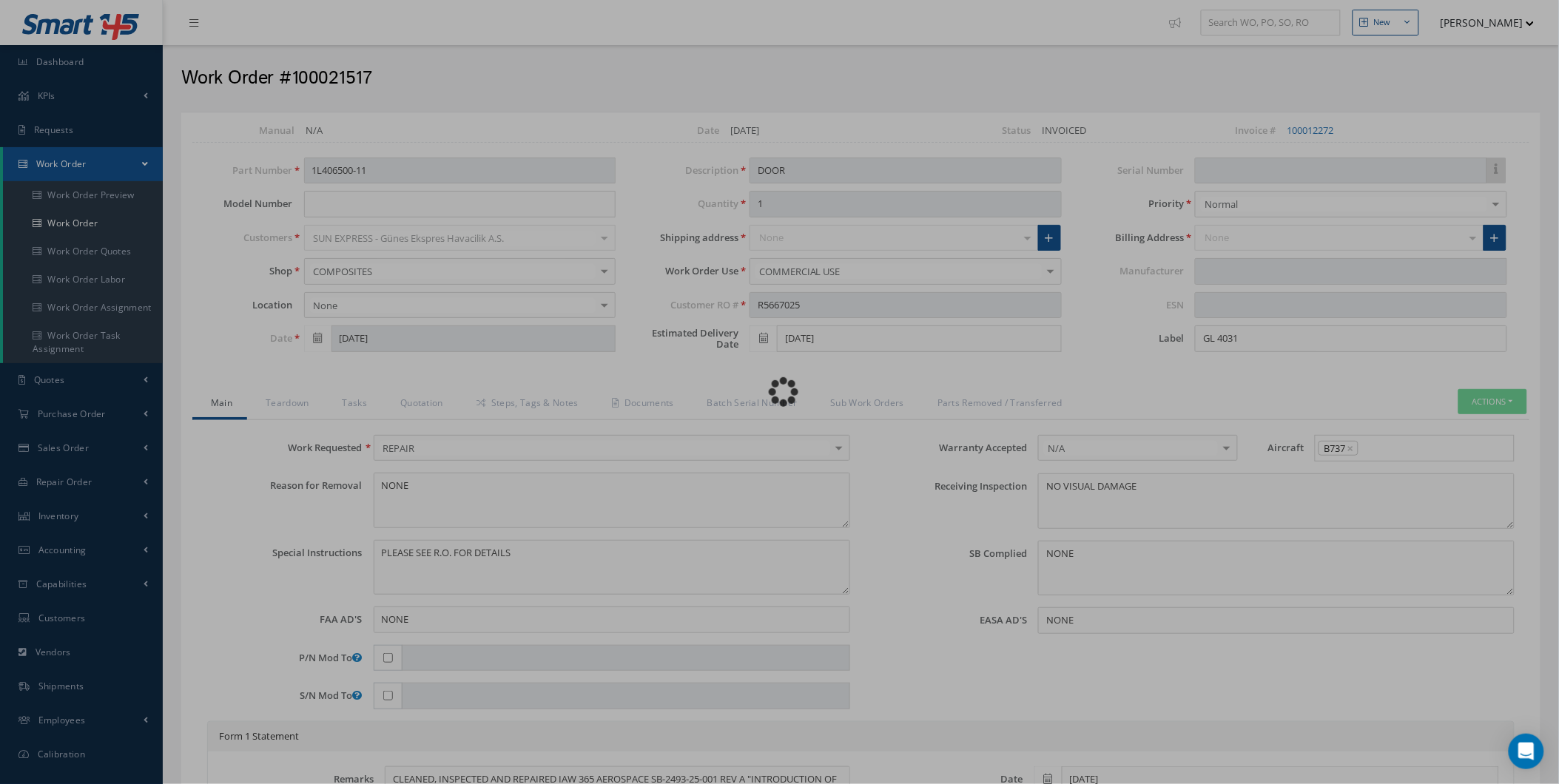
type input "DIEHL"
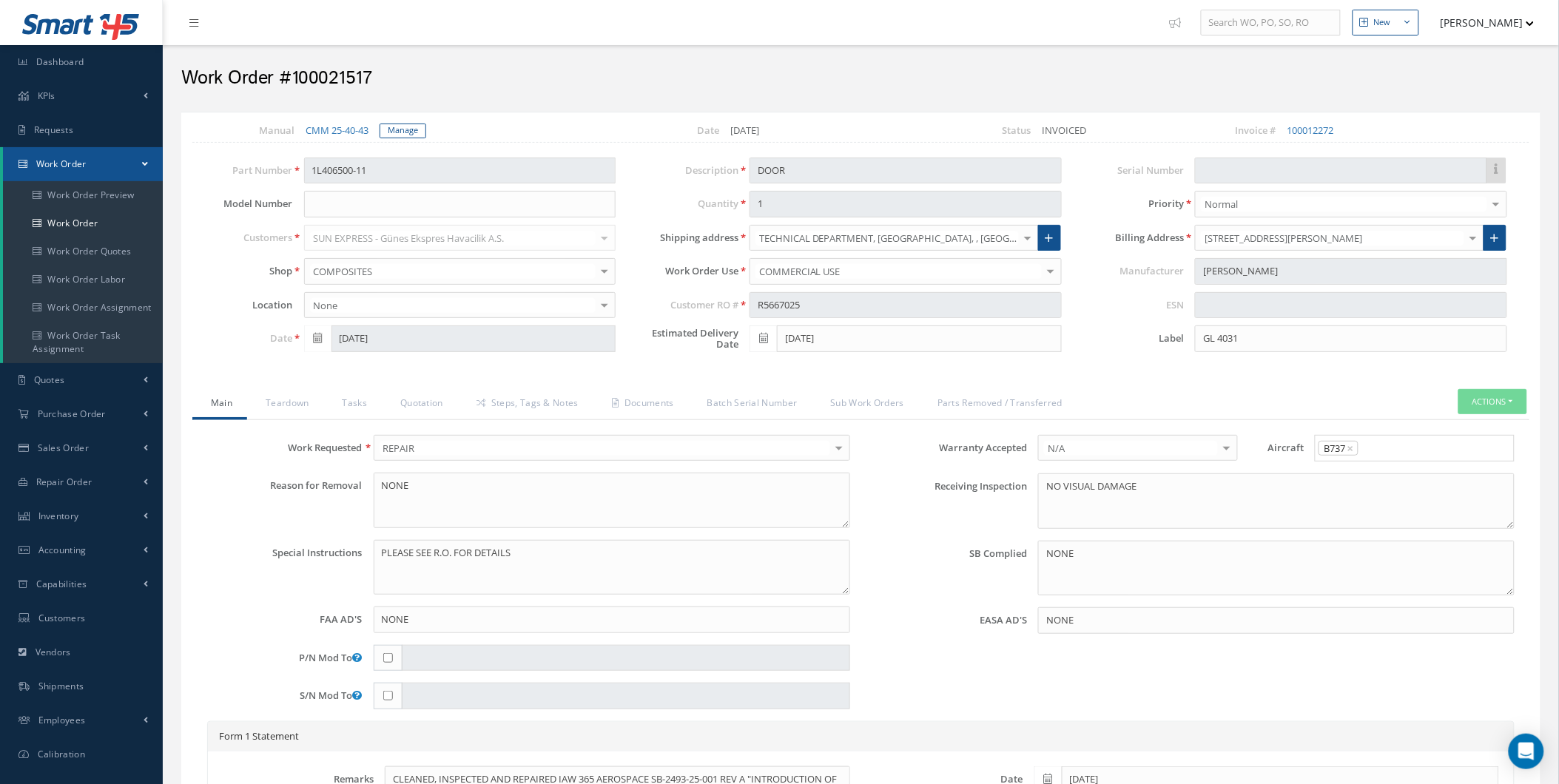
click at [388, 117] on div "Loading… Manual CMM 25-40-43 Manage Date 05/01/2025 Status INVOICED Invoice # 1…" at bounding box center [860, 646] width 1359 height 1069
click at [400, 134] on link "Manage" at bounding box center [403, 131] width 47 height 15
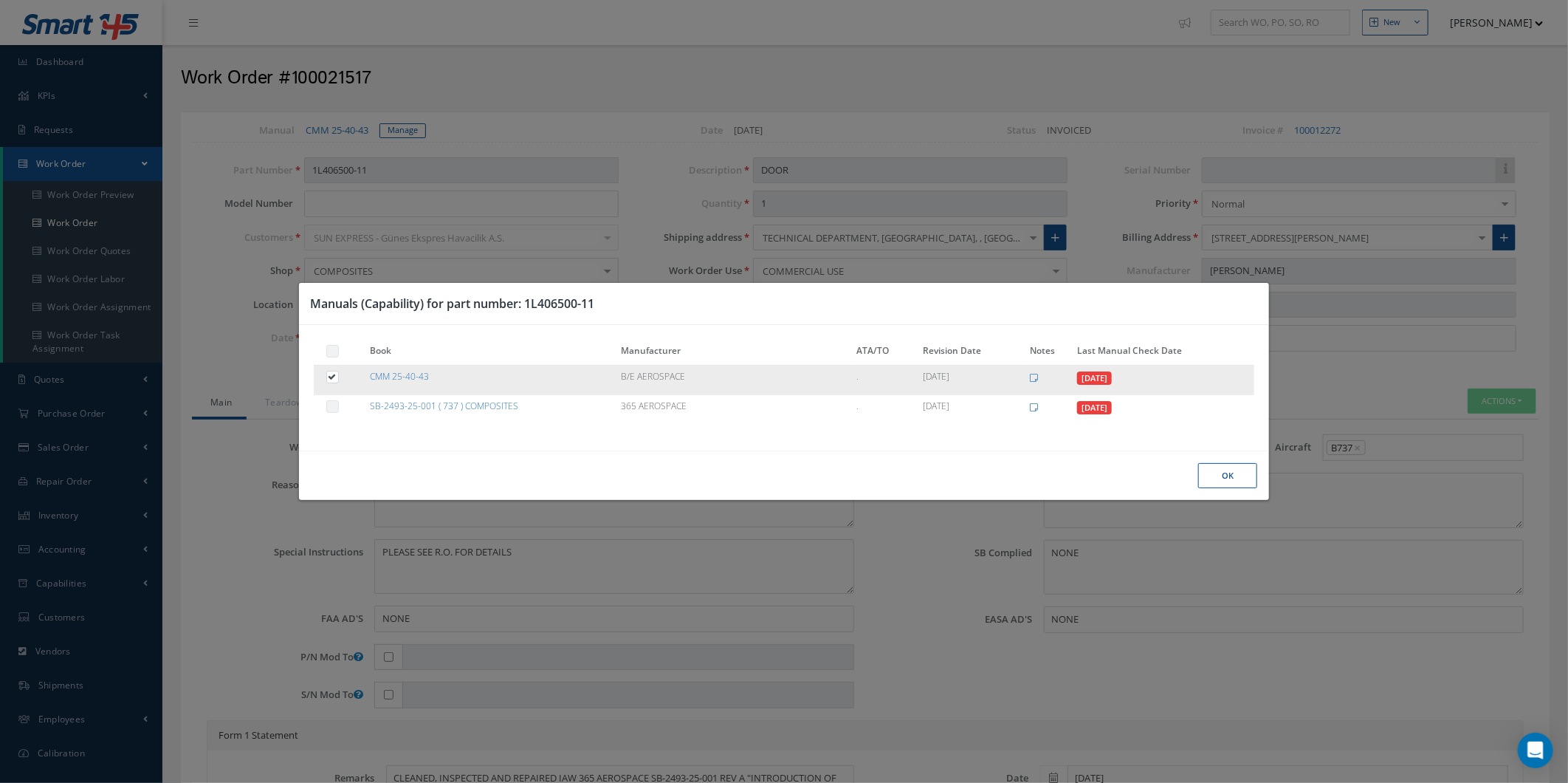
click at [326, 383] on div at bounding box center [344, 378] width 36 height 16
click at [338, 380] on label at bounding box center [339, 376] width 4 height 13
click at [334, 380] on input "checkbox" at bounding box center [333, 378] width 10 height 10
checkbox input "false"
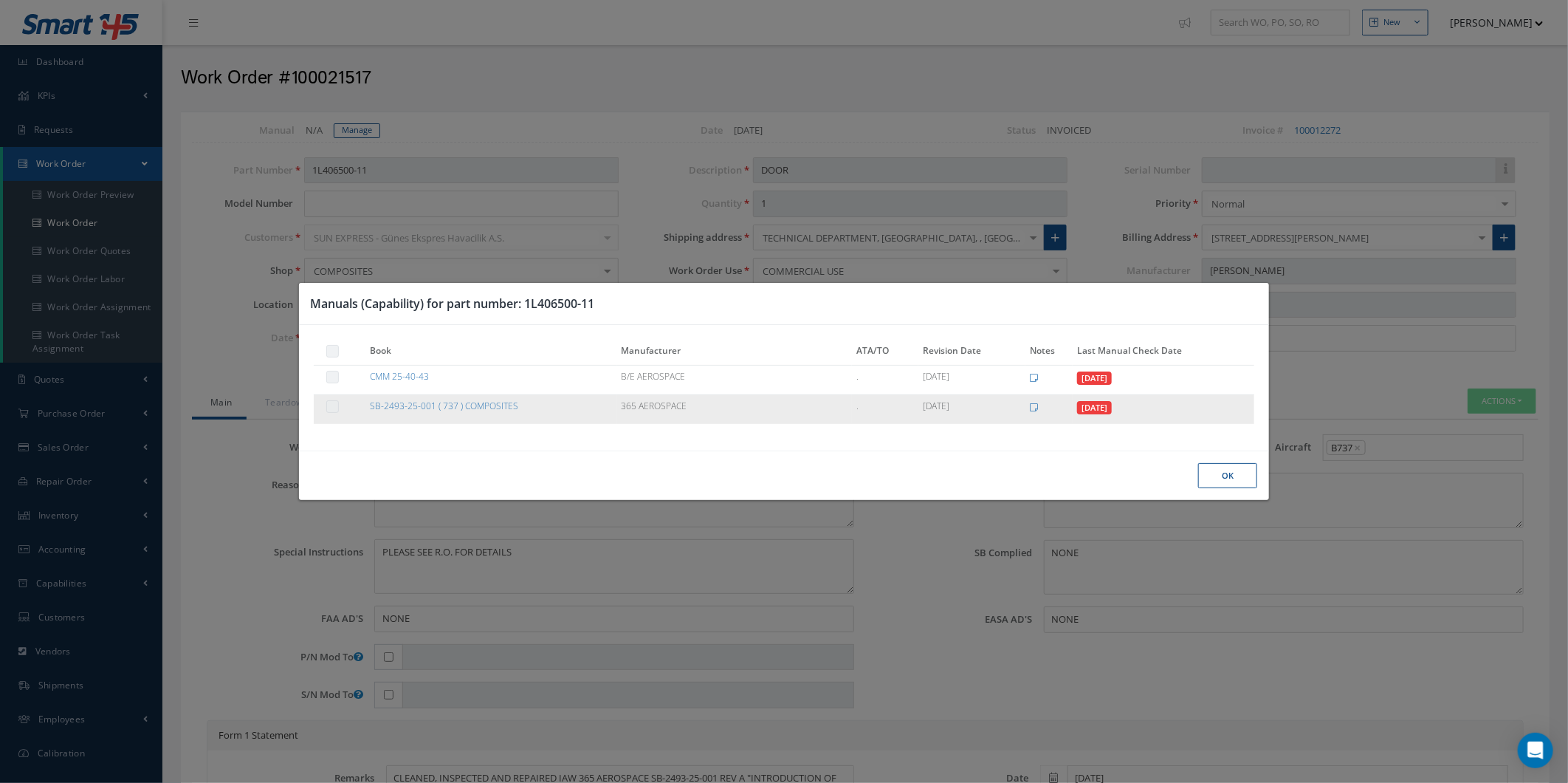
click at [338, 408] on label at bounding box center [339, 406] width 4 height 13
click at [338, 403] on label at bounding box center [339, 406] width 4 height 13
drag, startPoint x: 901, startPoint y: 387, endPoint x: 921, endPoint y: 403, distance: 25.6
click at [902, 389] on td "." at bounding box center [884, 380] width 66 height 30
drag, startPoint x: 936, startPoint y: 410, endPoint x: 1107, endPoint y: 418, distance: 171.2
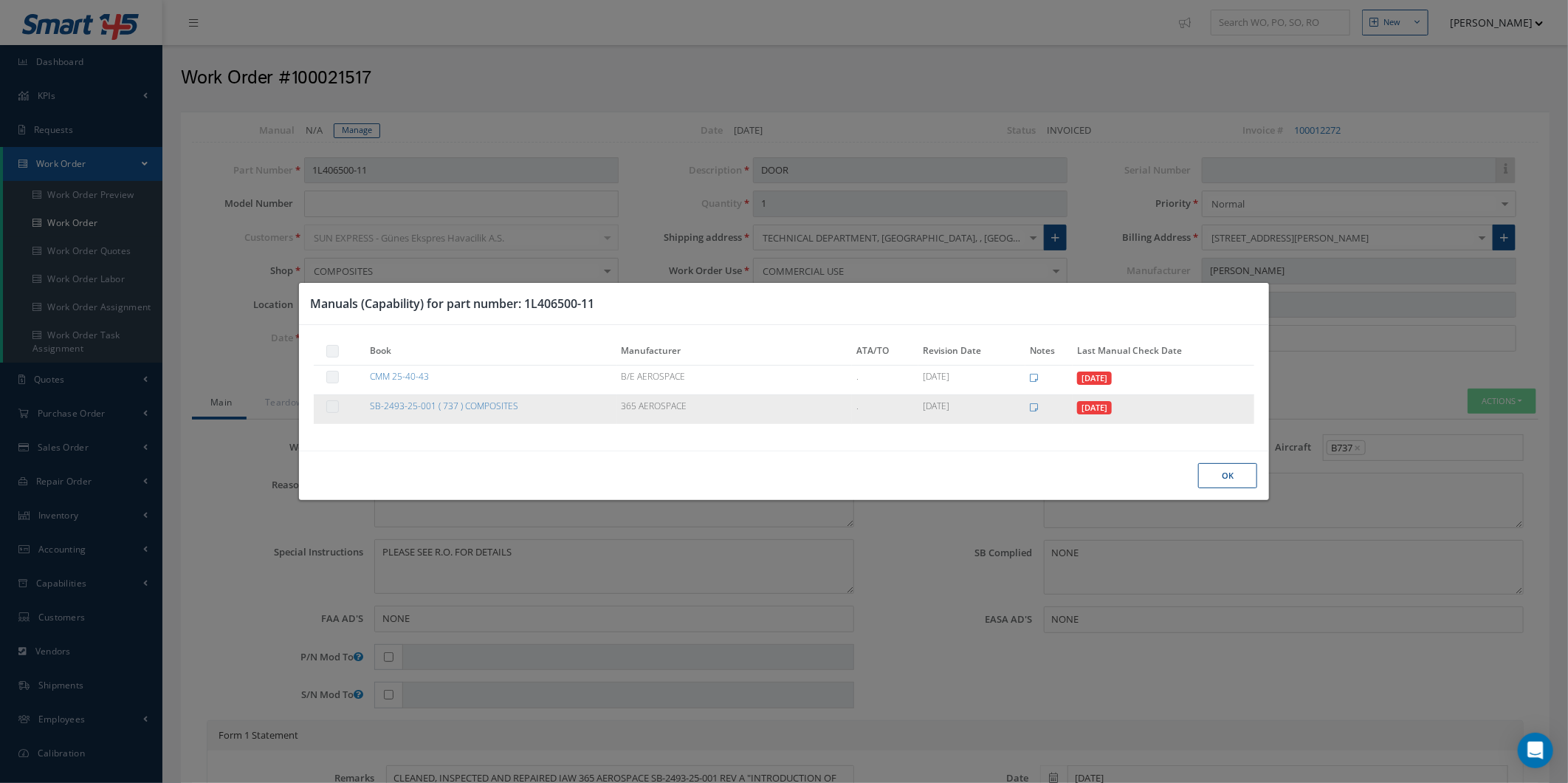
click at [937, 411] on td "03/04/2025" at bounding box center [971, 409] width 108 height 29
click at [1111, 412] on span "04/09/2025" at bounding box center [1094, 408] width 35 height 13
click at [1108, 411] on span "04/09/2025" at bounding box center [1094, 408] width 35 height 13
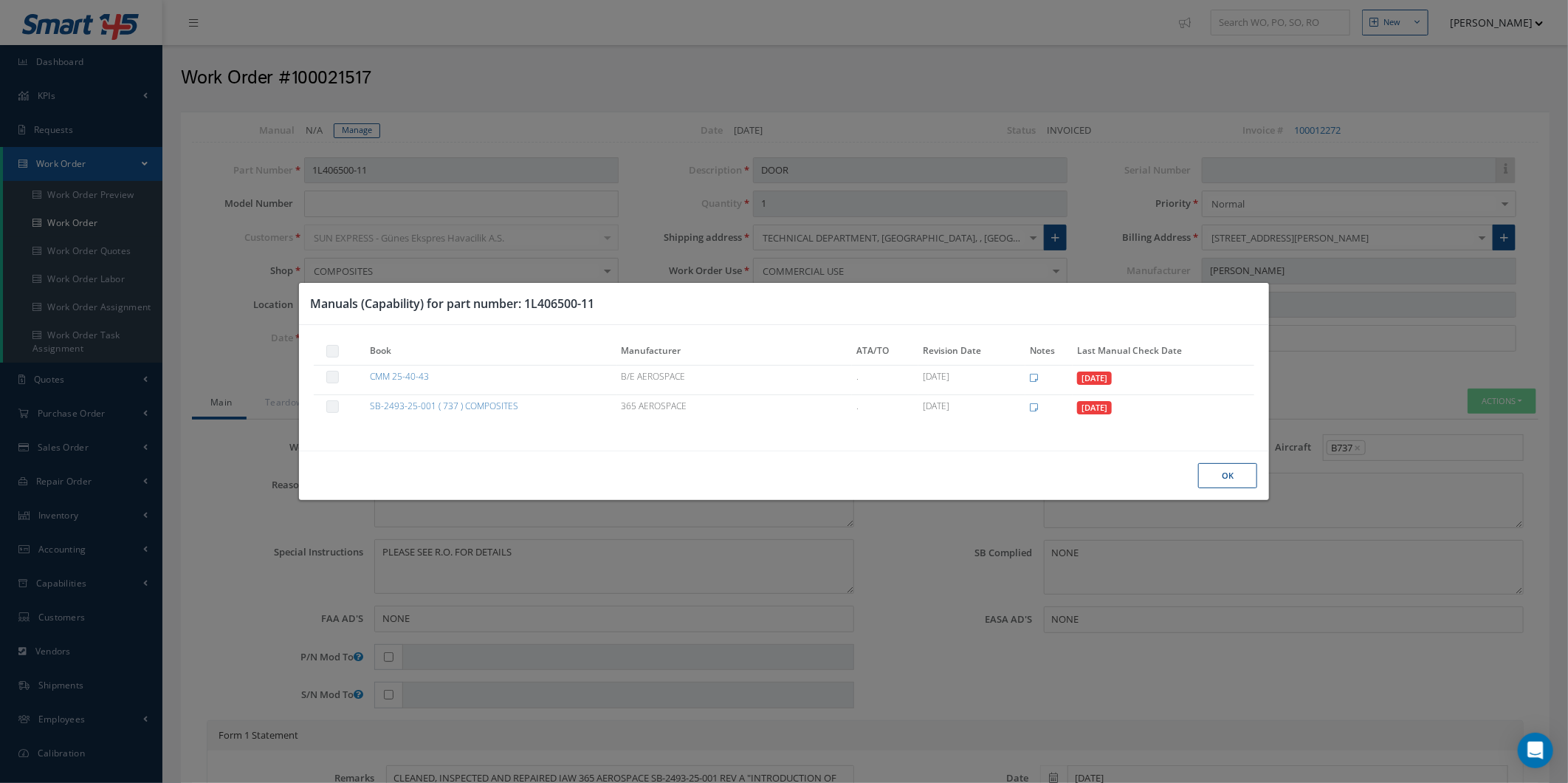
click at [338, 353] on label at bounding box center [339, 350] width 4 height 13
click at [1227, 468] on button "Ok" at bounding box center [1227, 476] width 59 height 26
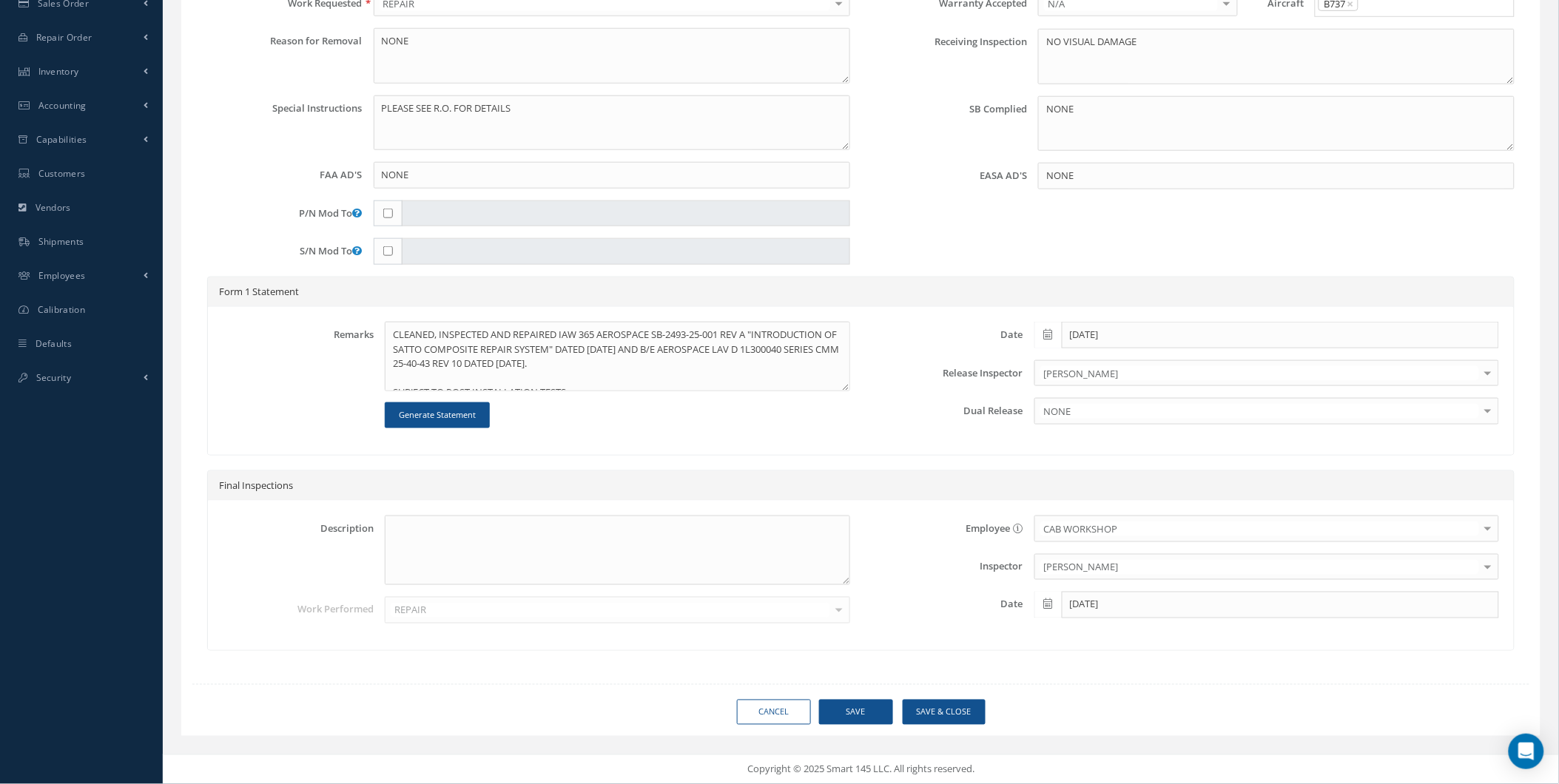
scroll to position [446, 0]
click at [847, 700] on button "Save" at bounding box center [855, 712] width 74 height 26
type input "DIEHL"
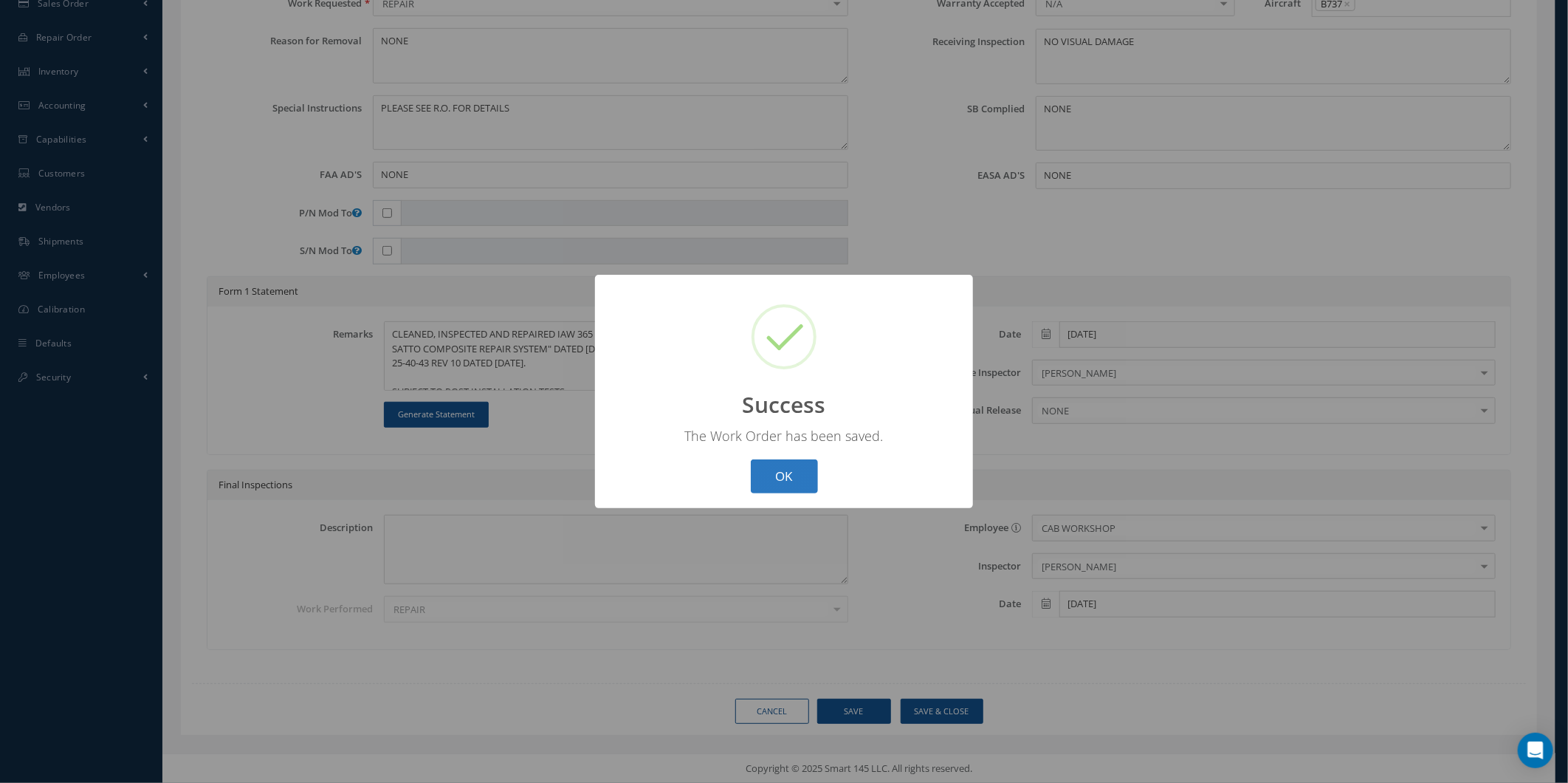
click at [787, 461] on button "OK" at bounding box center [784, 476] width 67 height 35
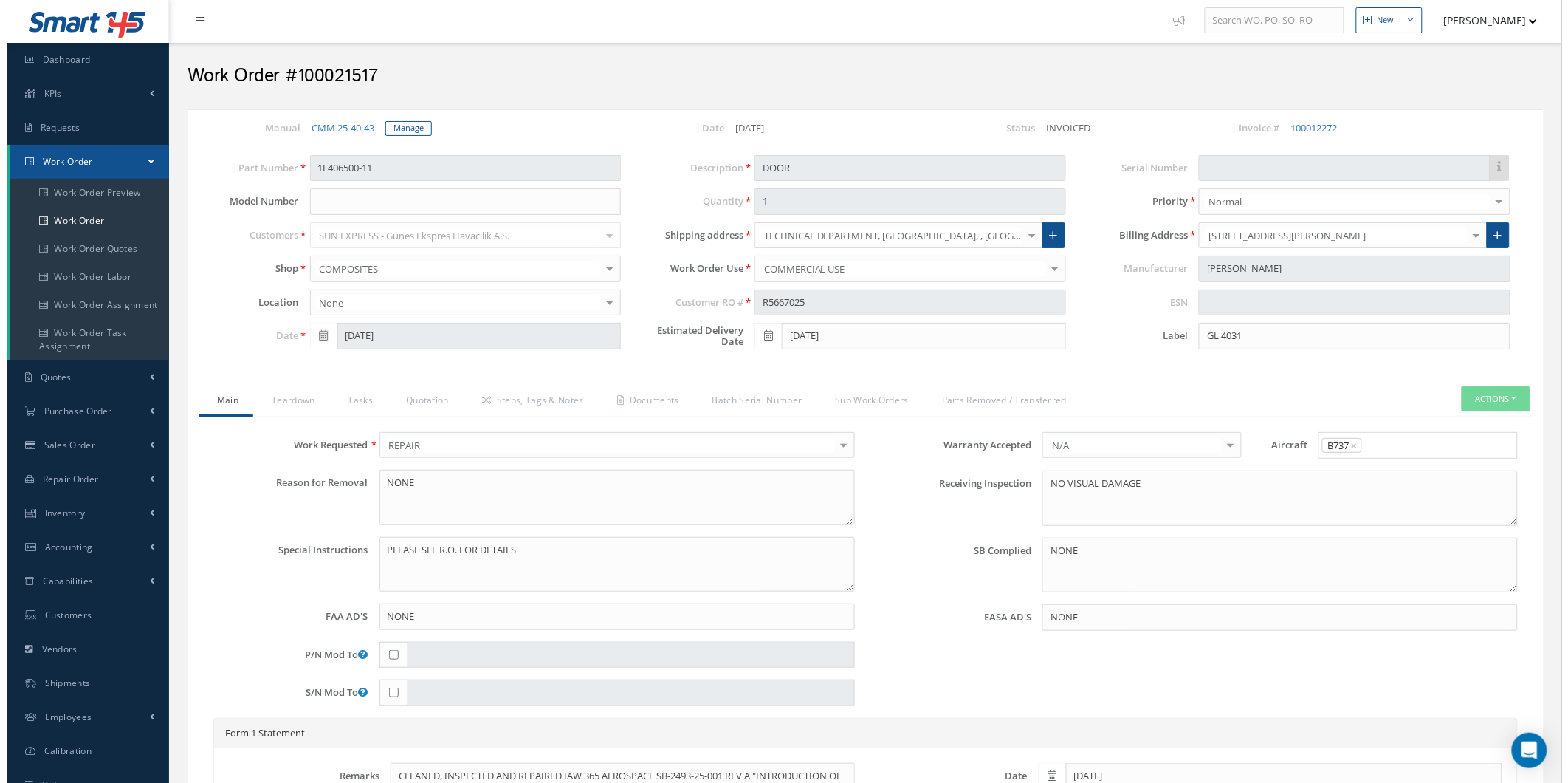
scroll to position [0, 0]
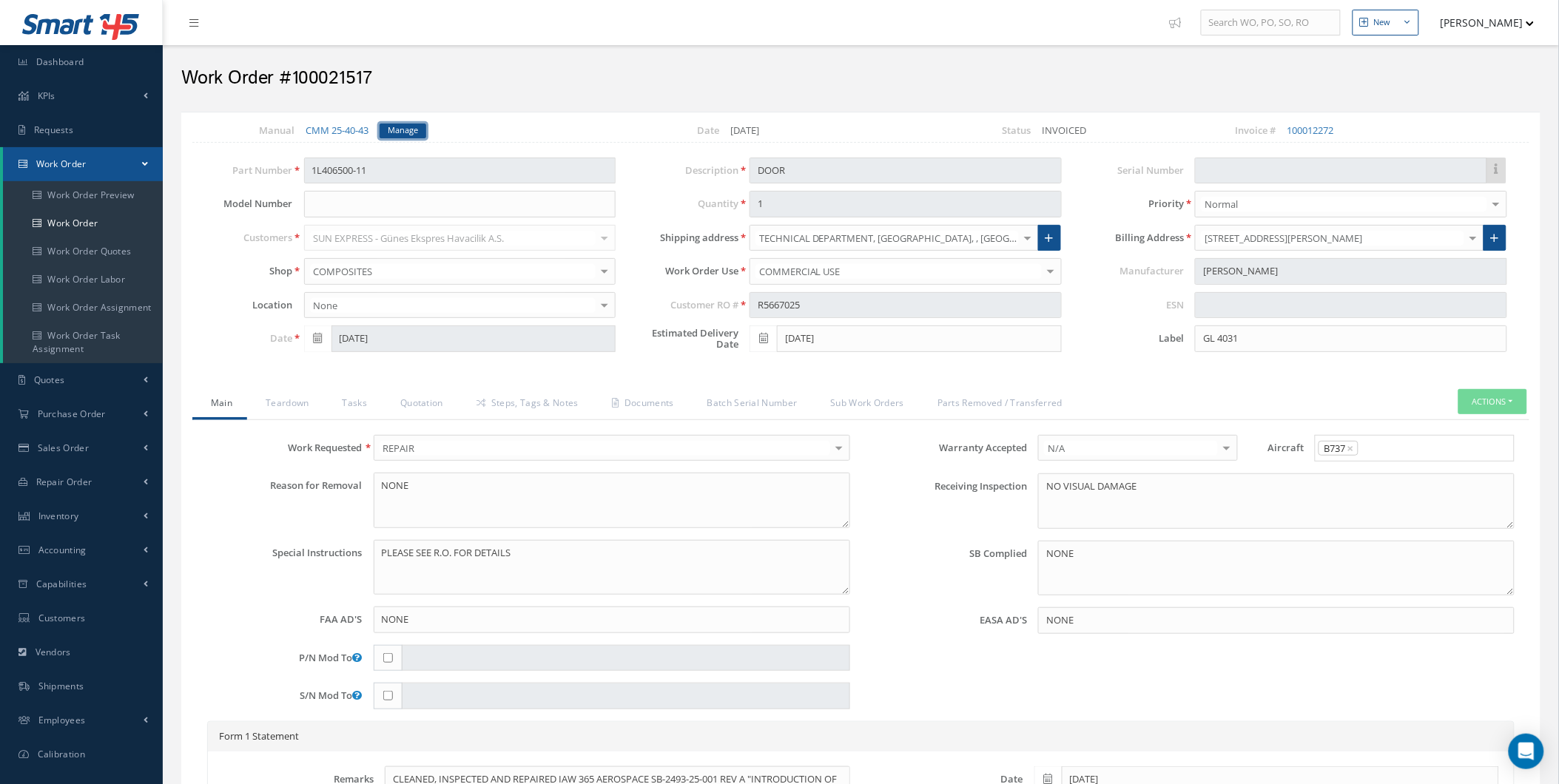
click at [413, 124] on link "Manage" at bounding box center [403, 131] width 47 height 15
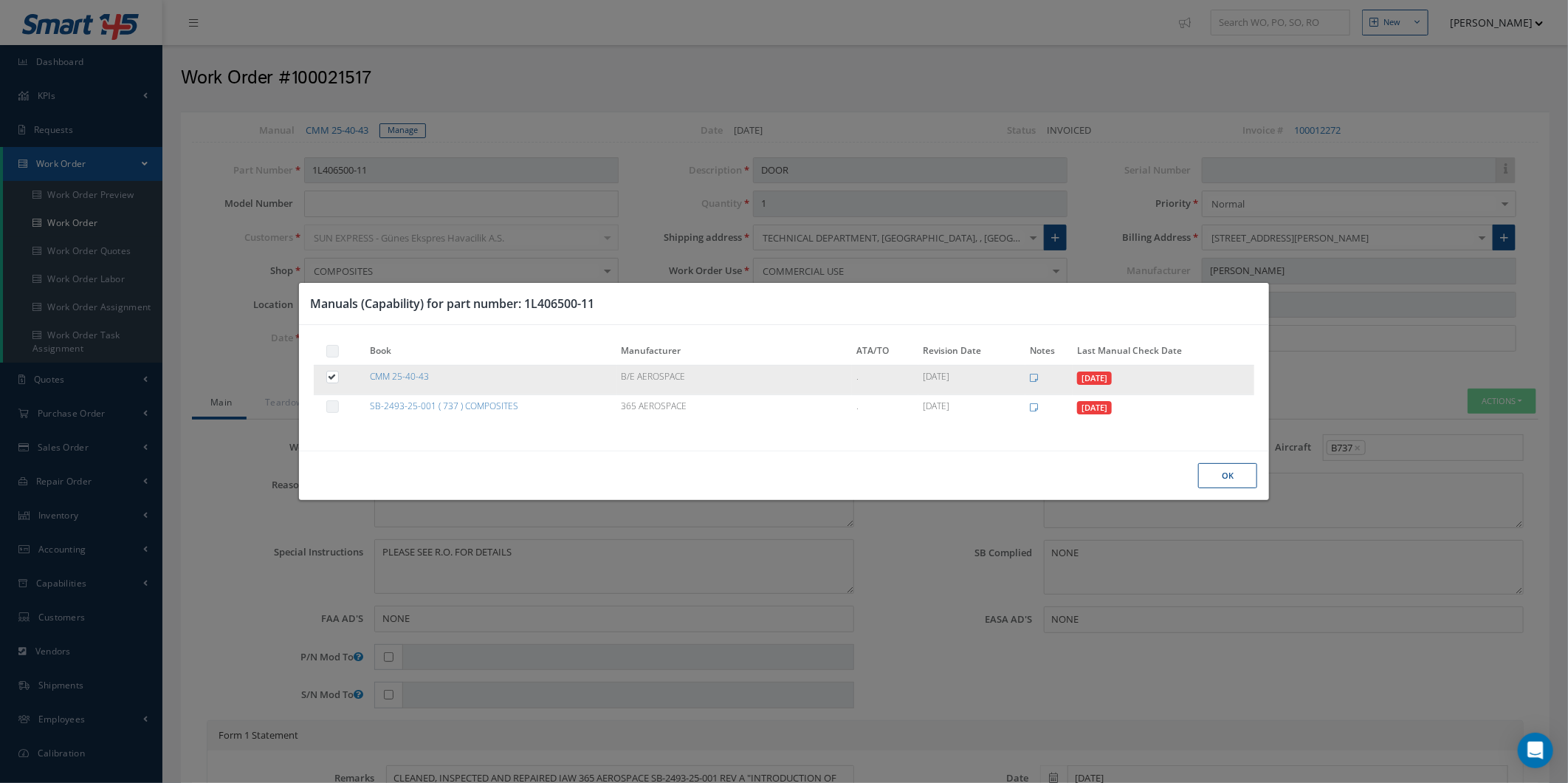
click at [614, 369] on tr "CMM 25-40-43 B/E AEROSPACE . 01/11/2019 09/19/2024" at bounding box center [784, 380] width 941 height 30
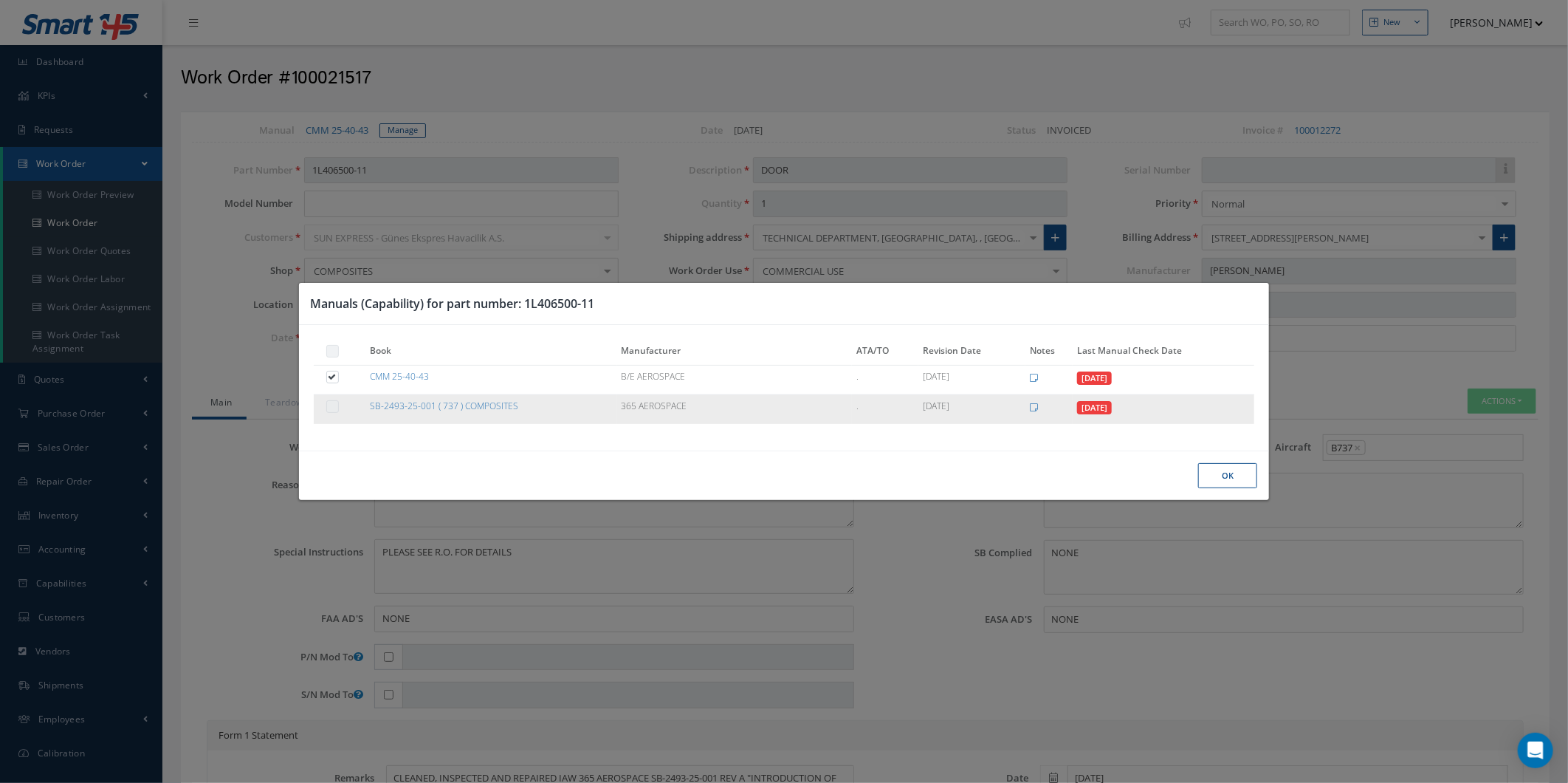
click at [527, 395] on td "SB-2493-25-001 ( 737 ) COMPOSITES" at bounding box center [491, 409] width 251 height 29
click at [518, 409] on td "SB-2493-25-001 ( 737 ) COMPOSITES" at bounding box center [491, 409] width 251 height 29
click at [490, 415] on td "SB-2493-25-001 ( 737 ) COMPOSITES" at bounding box center [491, 409] width 251 height 29
click at [338, 409] on label at bounding box center [339, 406] width 4 height 13
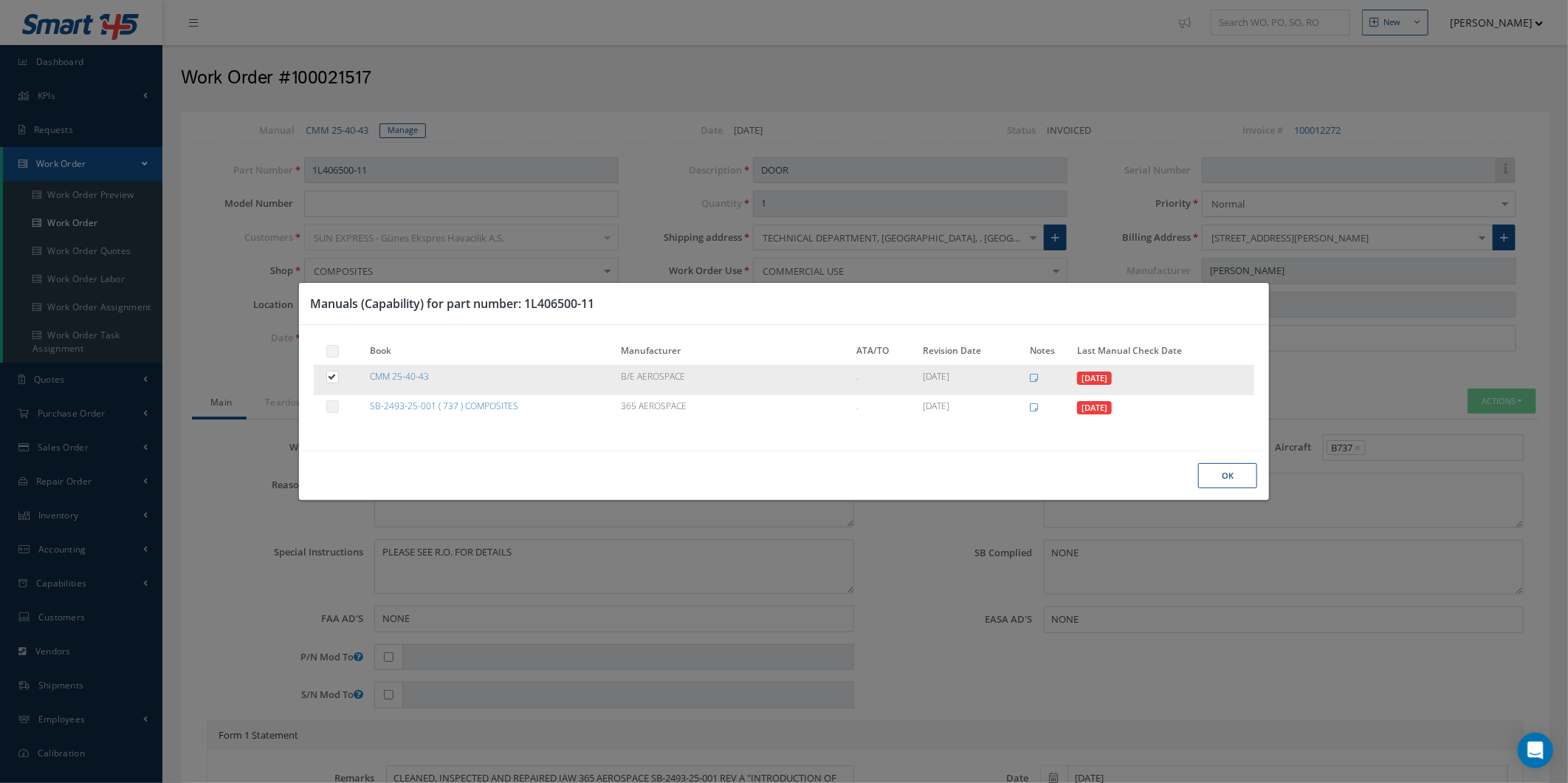
click at [338, 379] on label at bounding box center [339, 376] width 4 height 13
click at [330, 379] on input "checkbox" at bounding box center [333, 378] width 10 height 10
checkbox input "false"
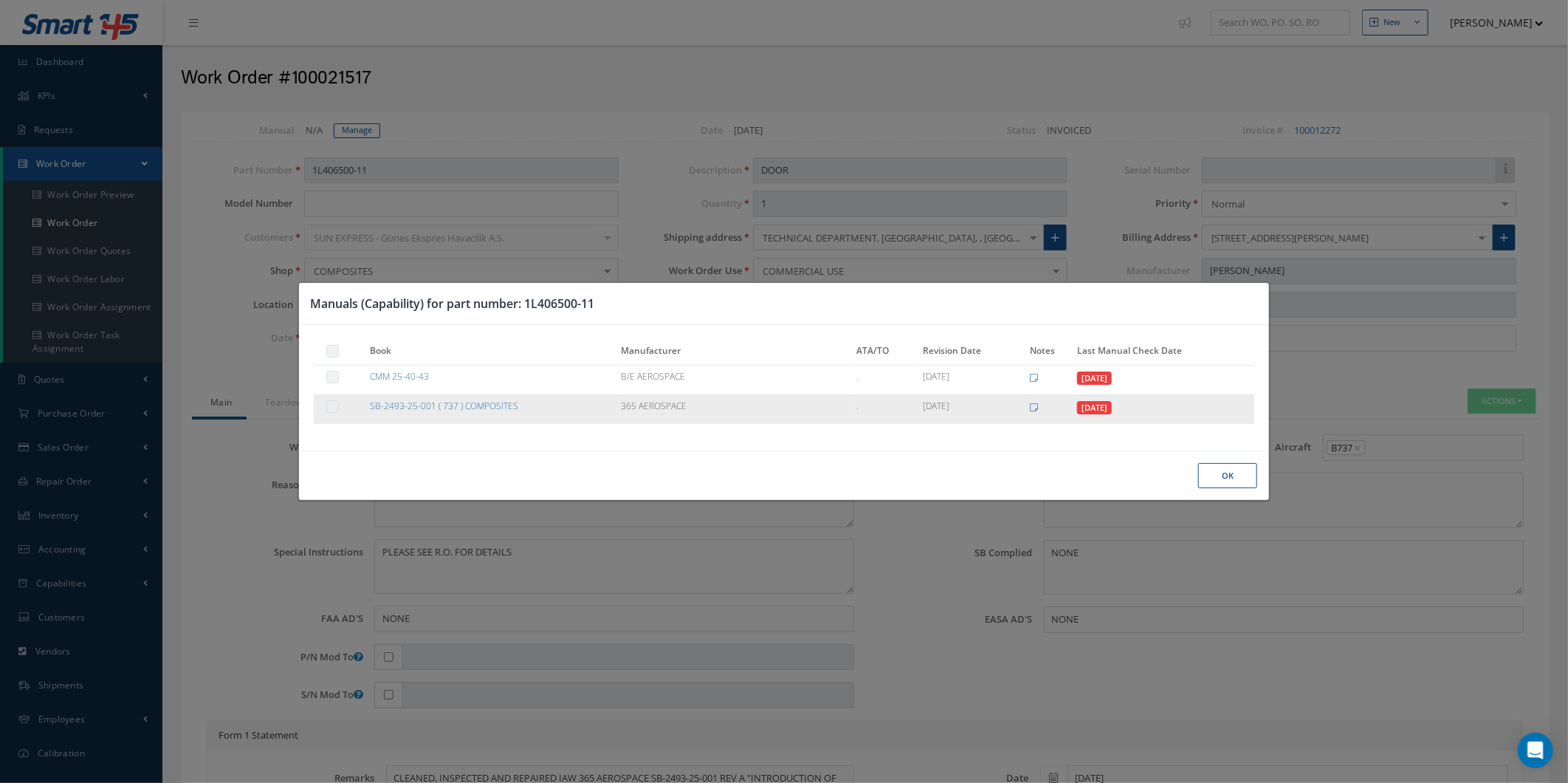
click at [338, 407] on label at bounding box center [339, 406] width 4 height 13
click at [890, 418] on td "." at bounding box center [884, 409] width 66 height 29
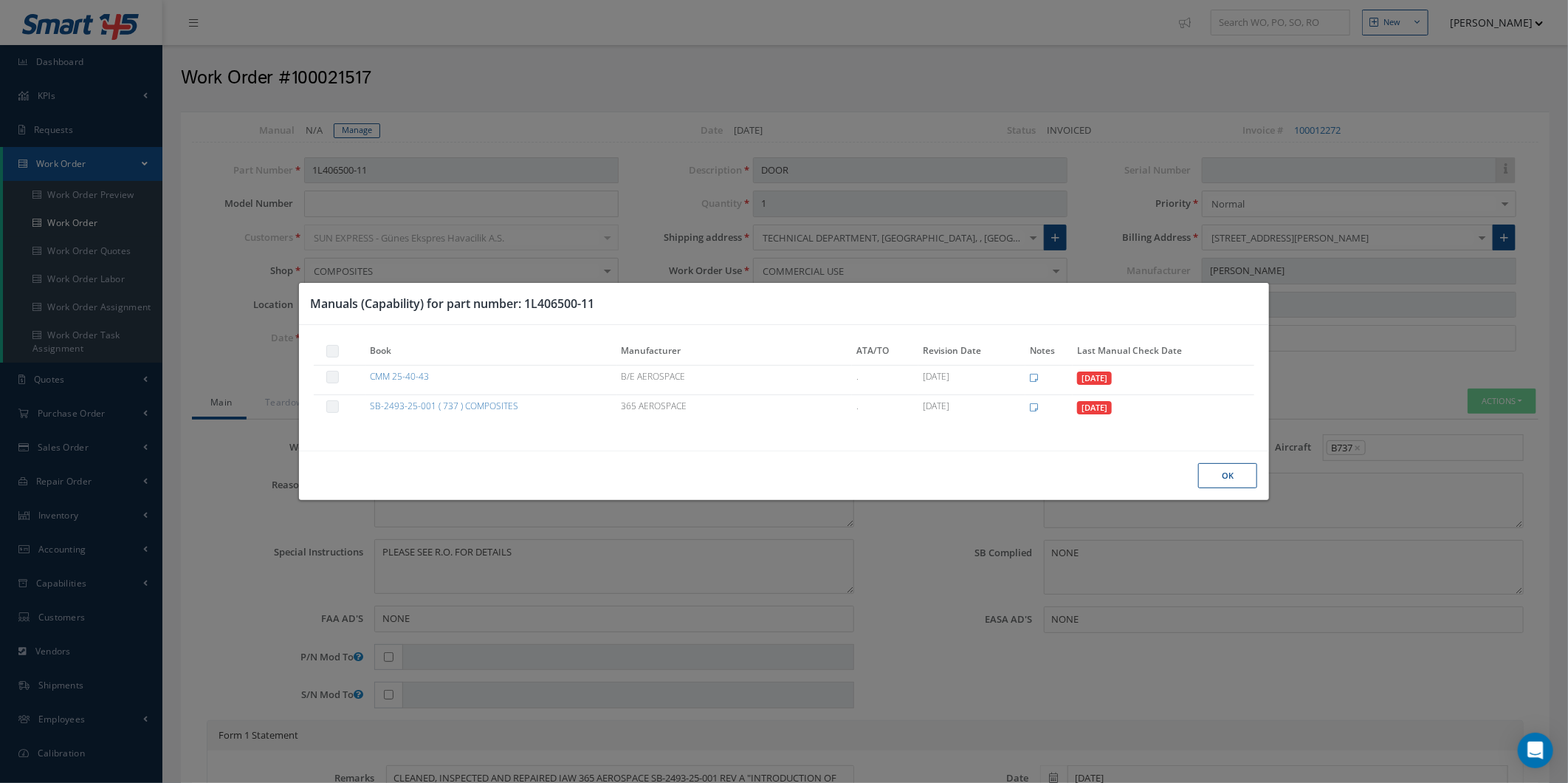
drag, startPoint x: 890, startPoint y: 418, endPoint x: 697, endPoint y: 438, distance: 194.0
click at [889, 418] on td "." at bounding box center [884, 409] width 66 height 29
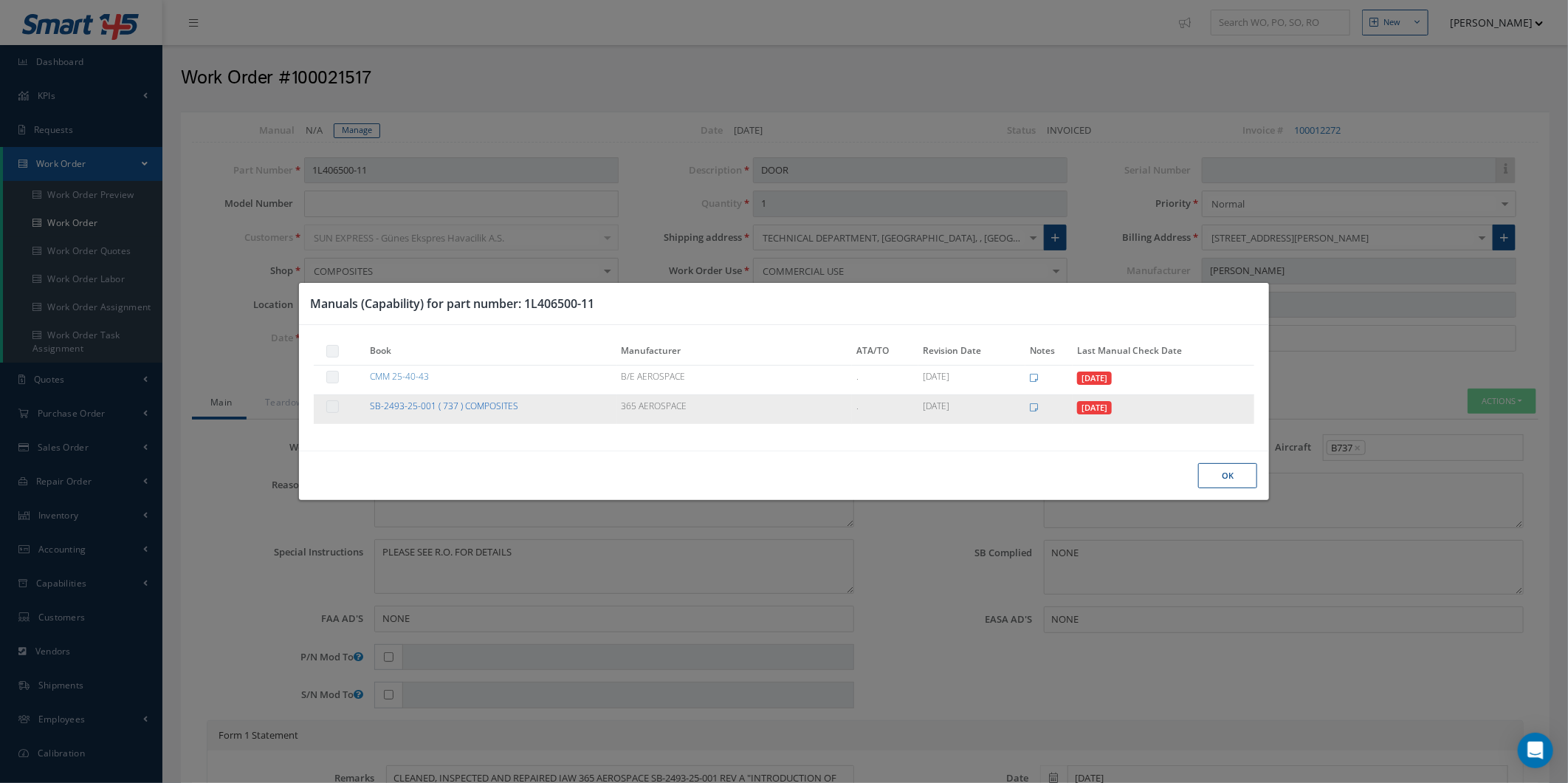
click at [470, 408] on link "SB-2493-25-001 ( 737 ) COMPOSITES" at bounding box center [443, 406] width 148 height 13
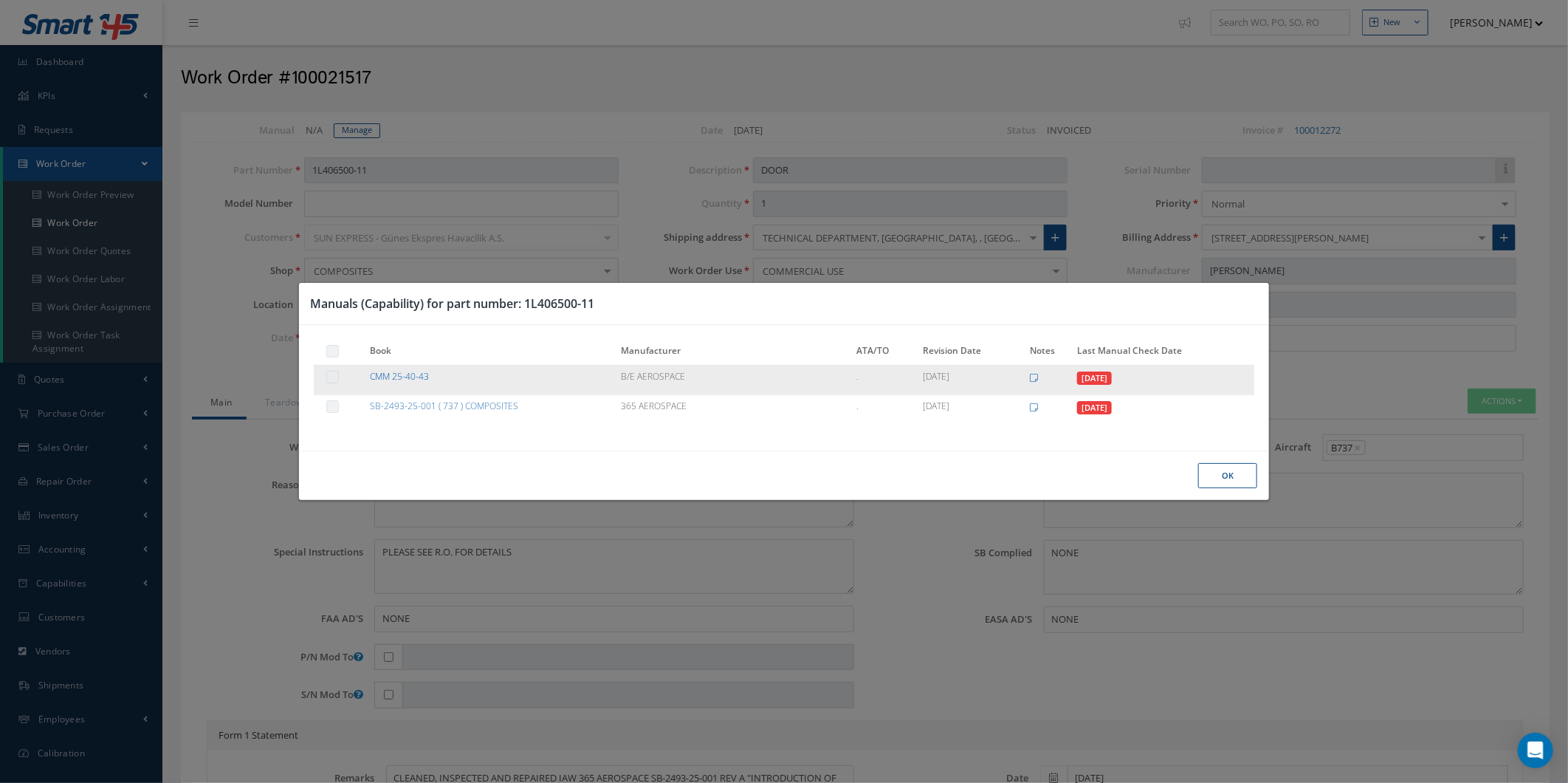
click at [408, 373] on link "CMM 25-40-43" at bounding box center [399, 376] width 59 height 13
